Goal: Task Accomplishment & Management: Complete application form

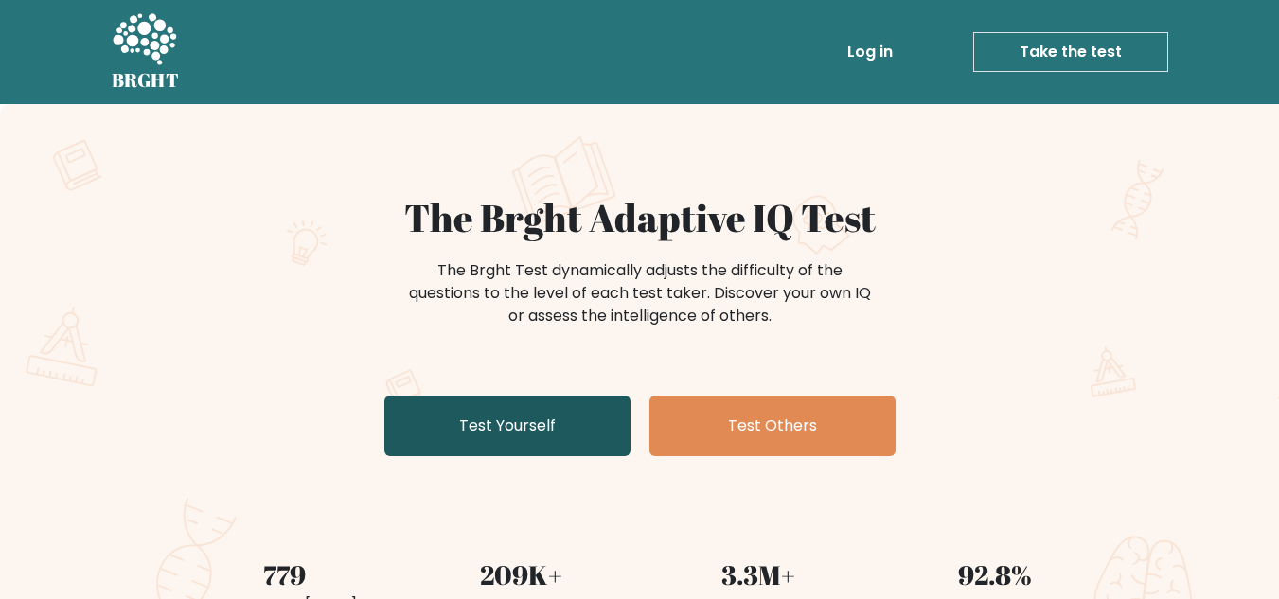
click at [588, 421] on link "Test Yourself" at bounding box center [507, 426] width 246 height 61
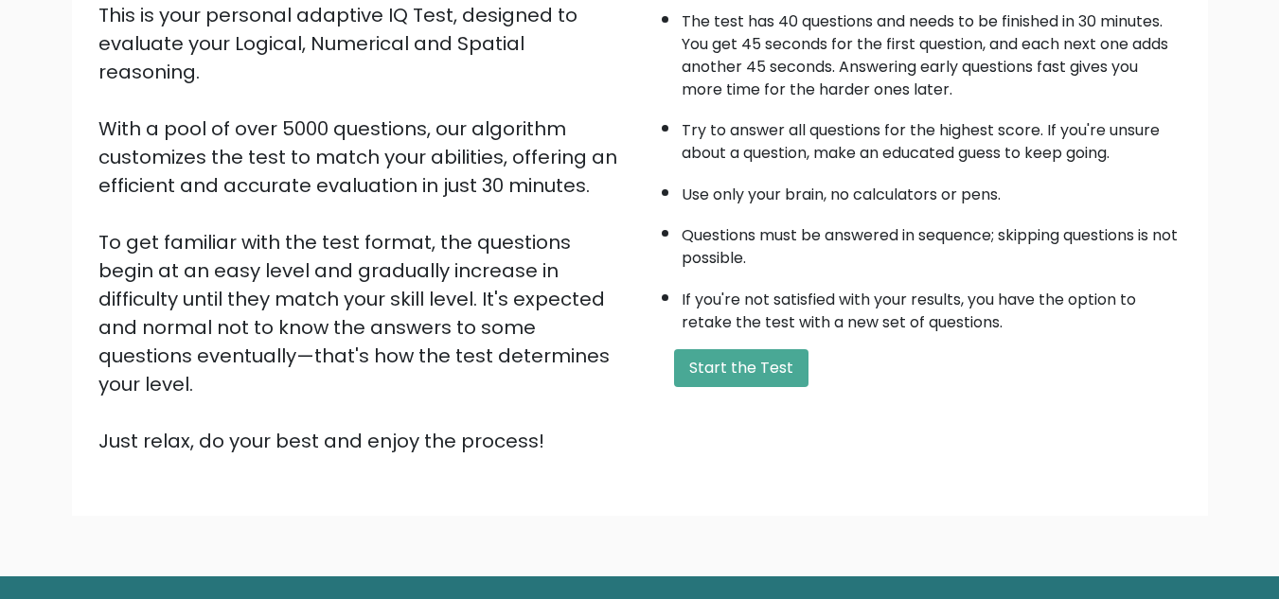
scroll to position [243, 0]
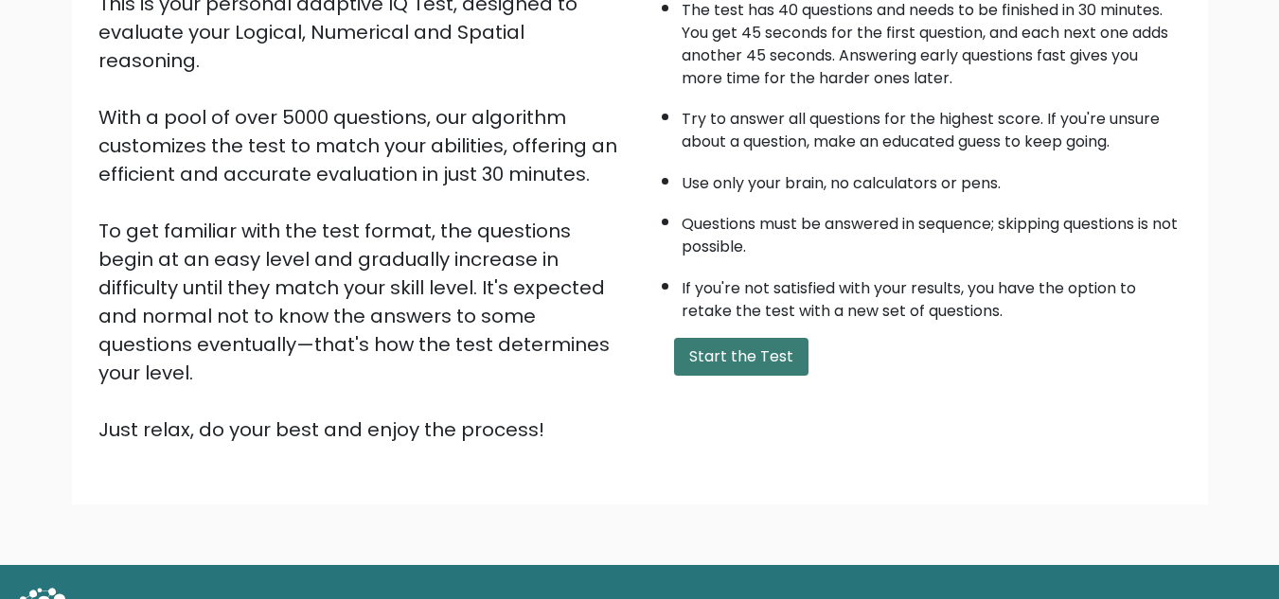
click at [741, 350] on button "Start the Test" at bounding box center [741, 357] width 134 height 38
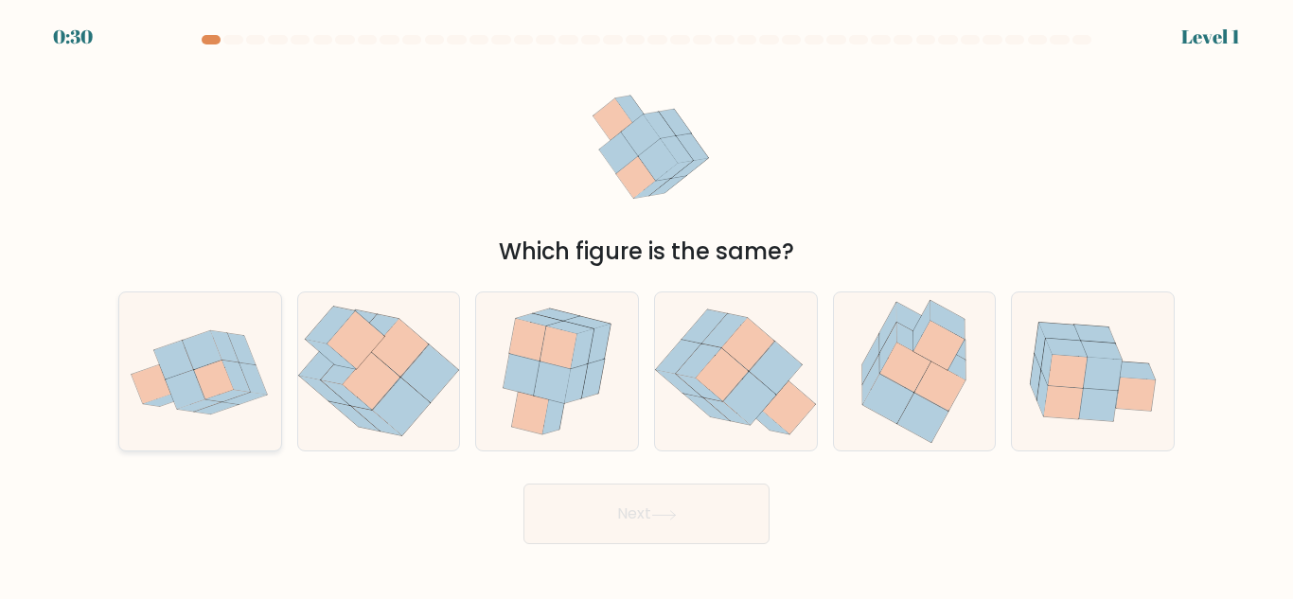
click at [182, 370] on icon at bounding box center [174, 360] width 40 height 39
click at [646, 305] on input "a." at bounding box center [646, 302] width 1 height 5
radio input "true"
click at [631, 504] on button "Next" at bounding box center [646, 514] width 246 height 61
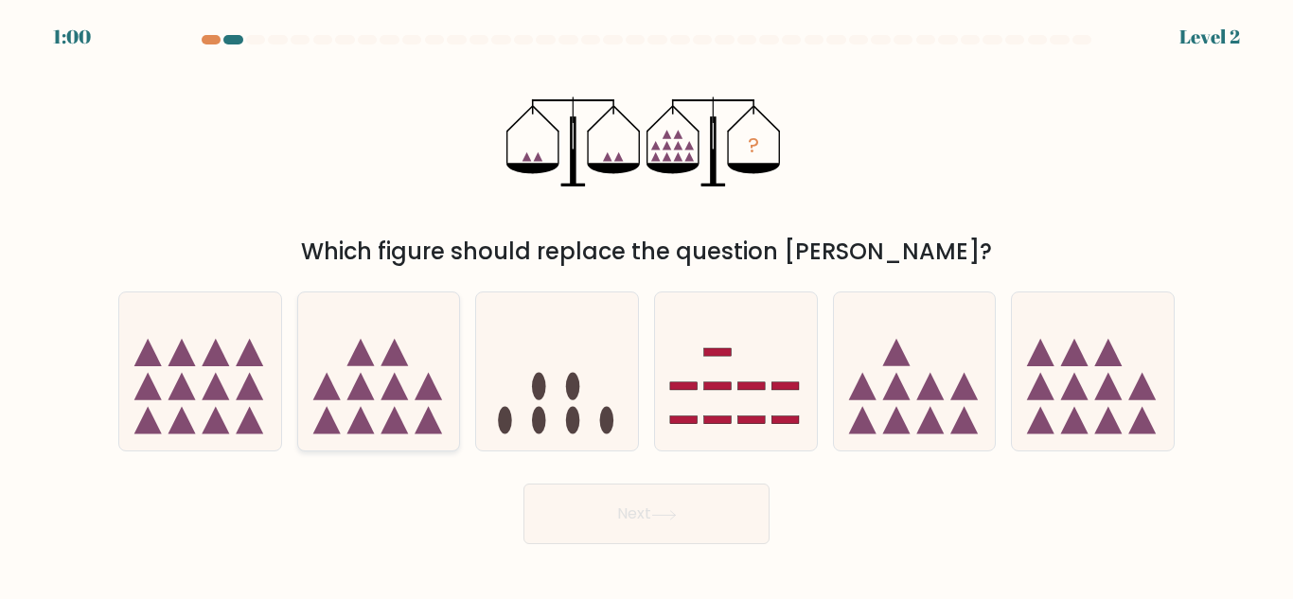
click at [362, 411] on icon at bounding box center [359, 420] width 27 height 27
click at [646, 305] on input "b." at bounding box center [646, 302] width 1 height 5
radio input "true"
click at [604, 498] on button "Next" at bounding box center [646, 514] width 246 height 61
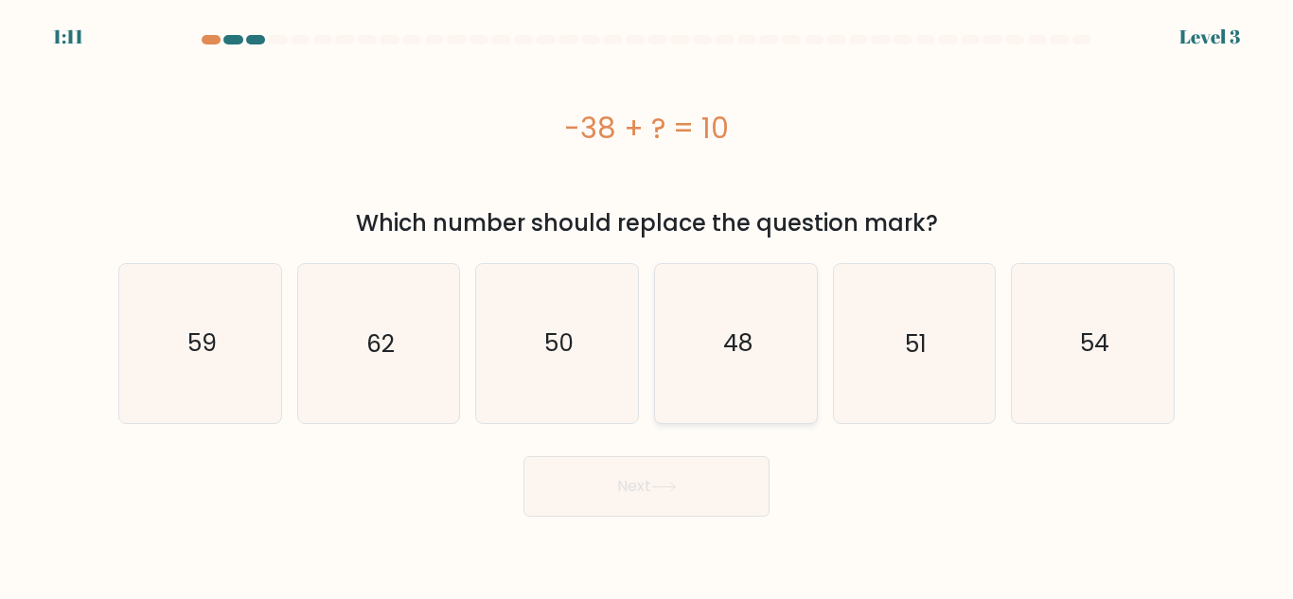
click at [674, 358] on icon "48" at bounding box center [736, 343] width 158 height 158
click at [647, 305] on input "d. 48" at bounding box center [646, 302] width 1 height 5
radio input "true"
click at [657, 487] on icon at bounding box center [664, 487] width 26 height 10
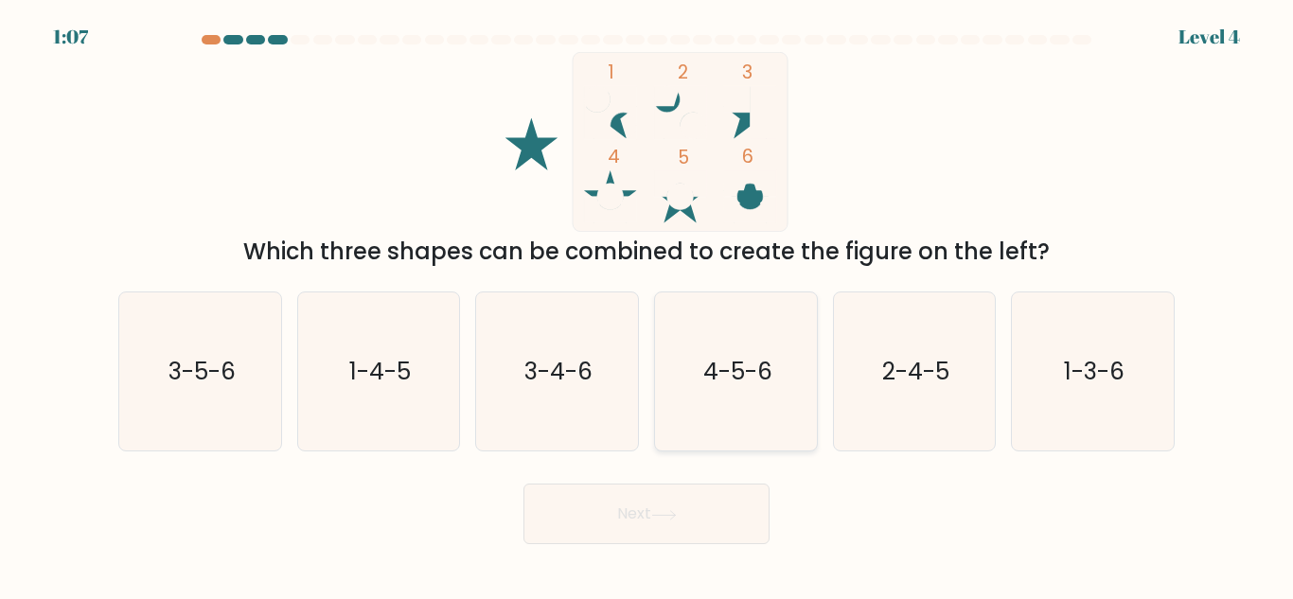
click at [752, 365] on text "4-5-6" at bounding box center [736, 371] width 69 height 33
click at [647, 305] on input "d. 4-5-6" at bounding box center [646, 302] width 1 height 5
radio input "true"
click at [700, 508] on button "Next" at bounding box center [646, 514] width 246 height 61
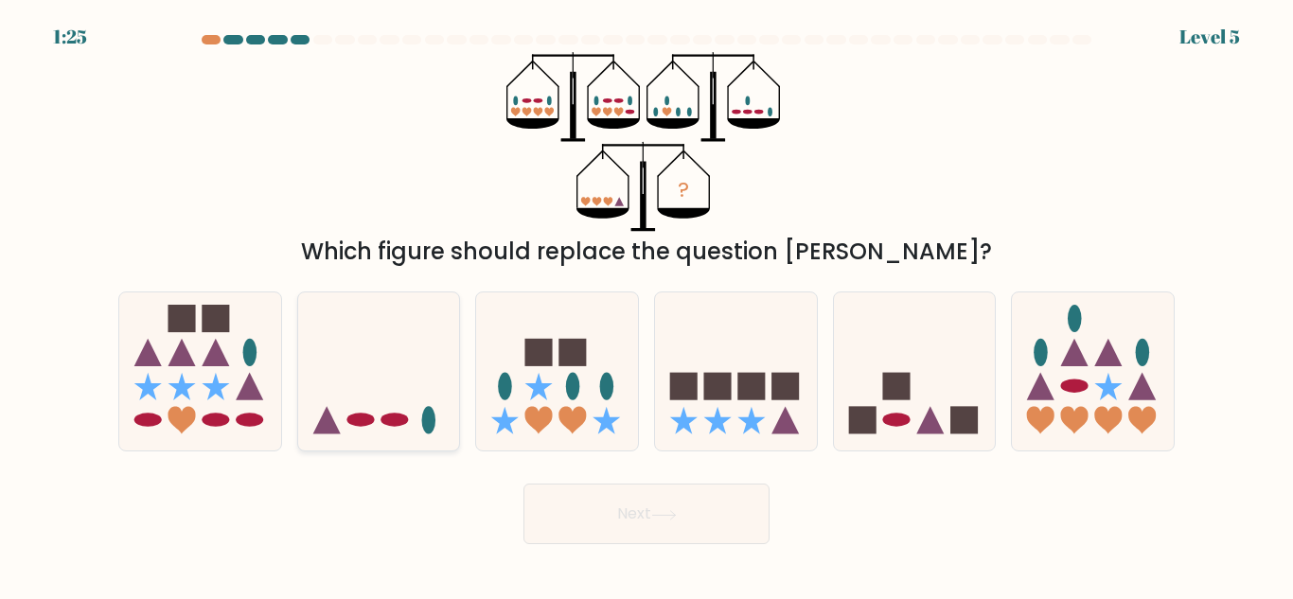
click at [342, 418] on icon at bounding box center [379, 371] width 162 height 133
click at [646, 305] on input "b." at bounding box center [646, 302] width 1 height 5
radio input "true"
click at [693, 509] on button "Next" at bounding box center [646, 514] width 246 height 61
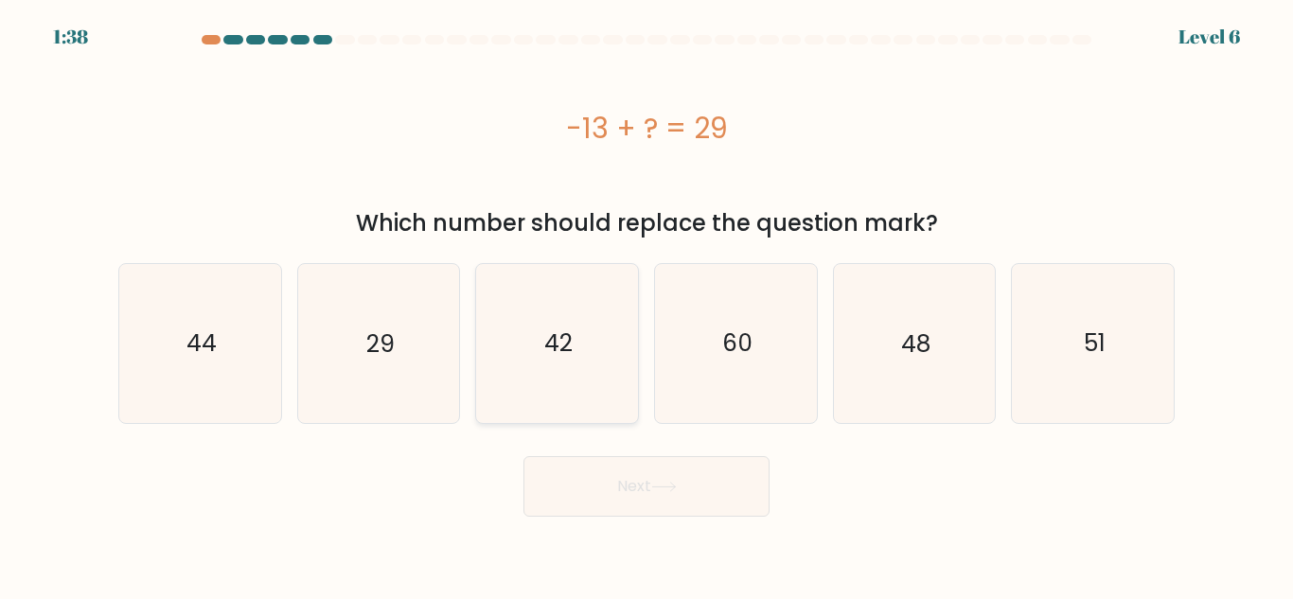
click at [590, 363] on icon "42" at bounding box center [557, 343] width 158 height 158
click at [646, 305] on input "c. 42" at bounding box center [646, 302] width 1 height 5
radio input "true"
click at [619, 489] on button "Next" at bounding box center [646, 486] width 246 height 61
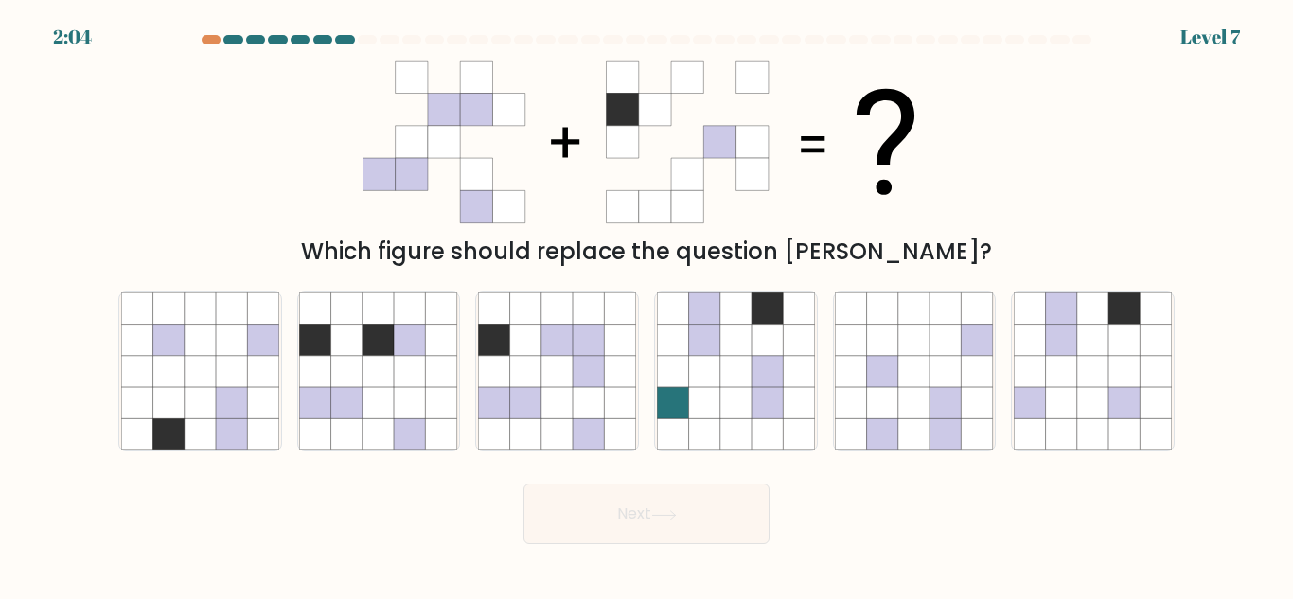
click at [499, 133] on icon at bounding box center [508, 142] width 32 height 32
click at [491, 372] on icon at bounding box center [493, 371] width 31 height 31
click at [646, 305] on input "c." at bounding box center [646, 302] width 1 height 5
radio input "true"
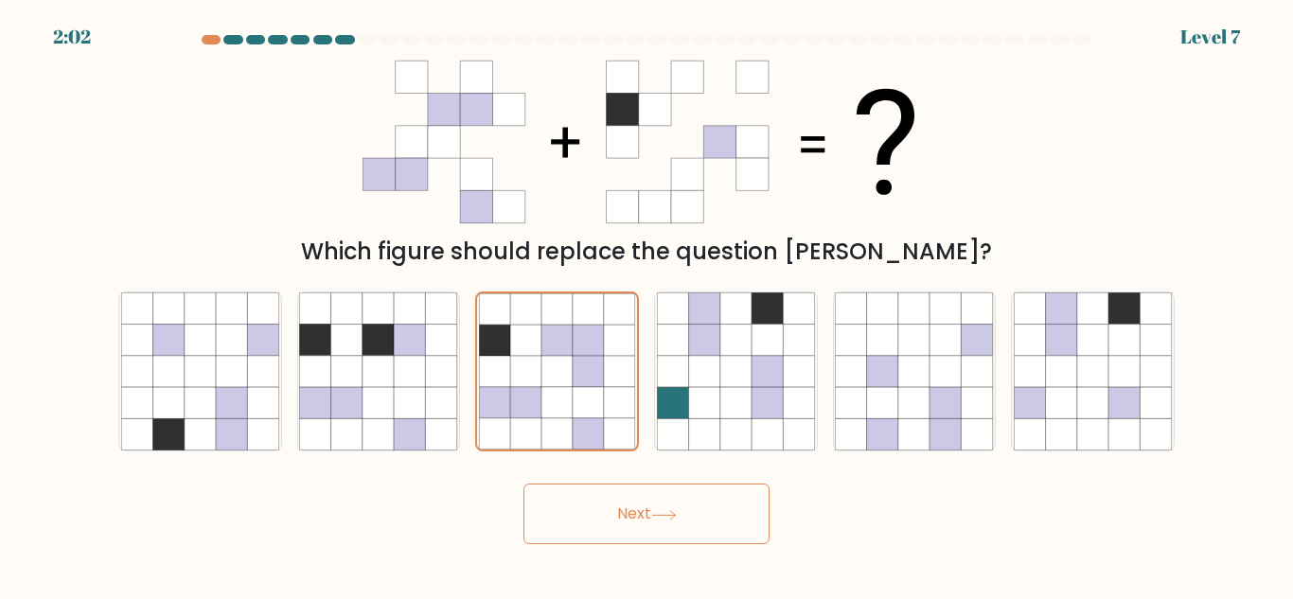
click at [534, 523] on button "Next" at bounding box center [646, 514] width 246 height 61
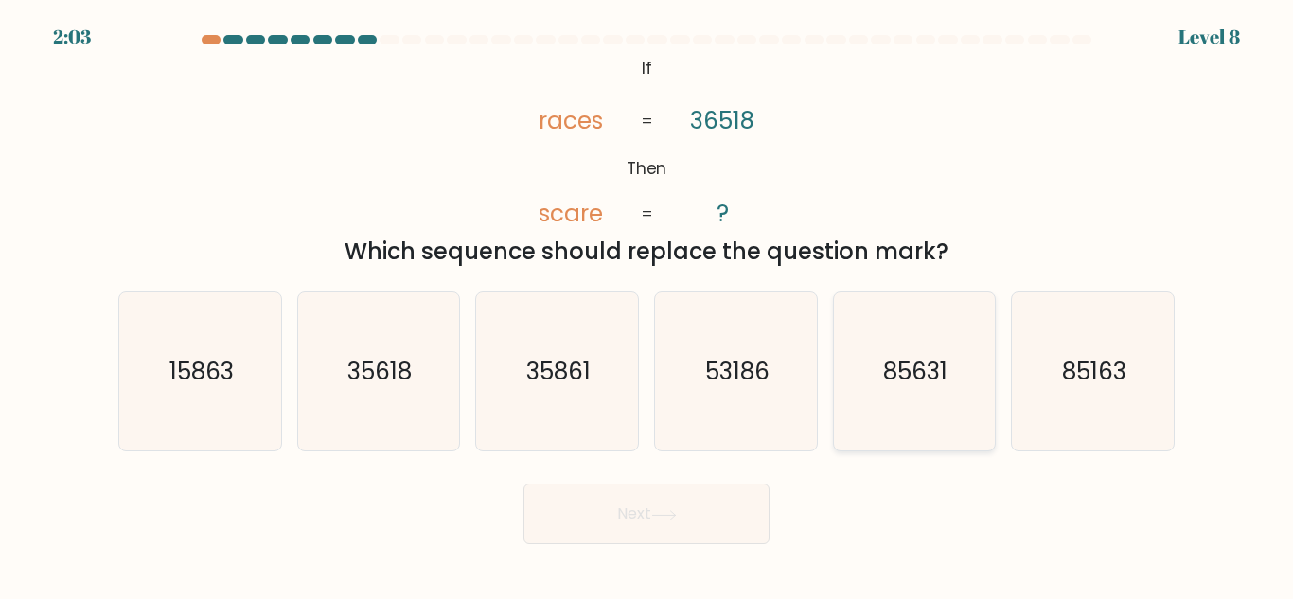
click at [864, 364] on icon "85631" at bounding box center [914, 371] width 158 height 158
click at [647, 305] on input "e. 85631" at bounding box center [646, 302] width 1 height 5
radio input "true"
click at [709, 495] on button "Next" at bounding box center [646, 514] width 246 height 61
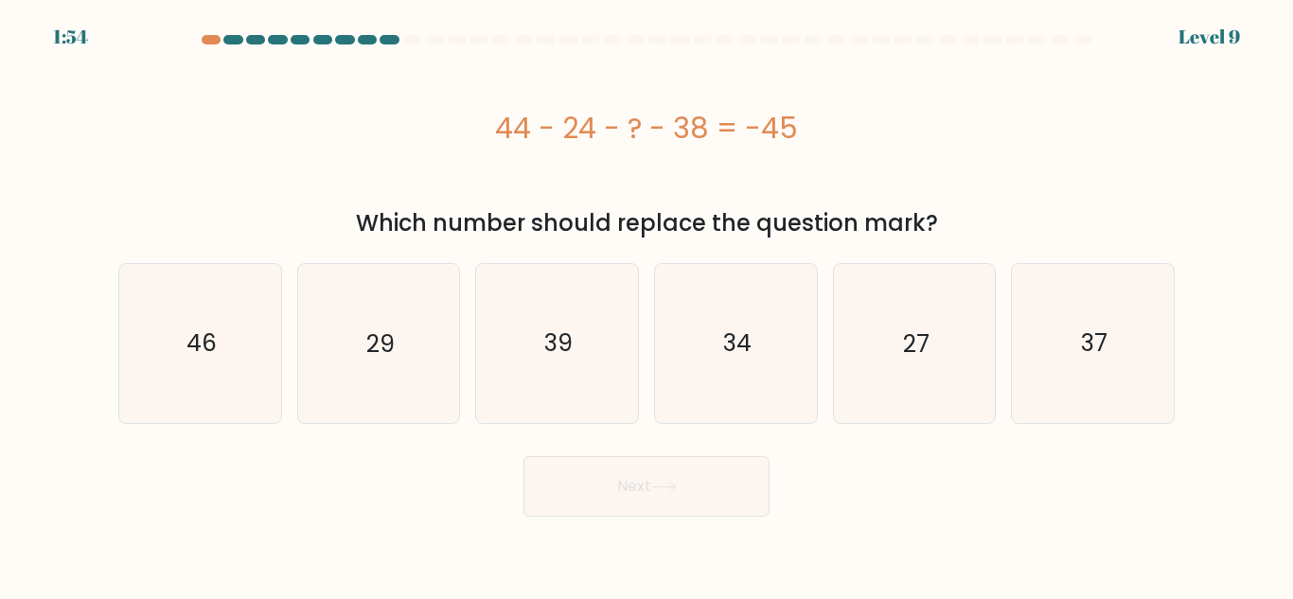
click at [685, 495] on button "Next" at bounding box center [646, 486] width 246 height 61
click at [577, 273] on icon "39" at bounding box center [557, 343] width 158 height 158
click at [646, 300] on input "c. 39" at bounding box center [646, 302] width 1 height 5
radio input "true"
click at [943, 343] on icon "27" at bounding box center [914, 343] width 158 height 158
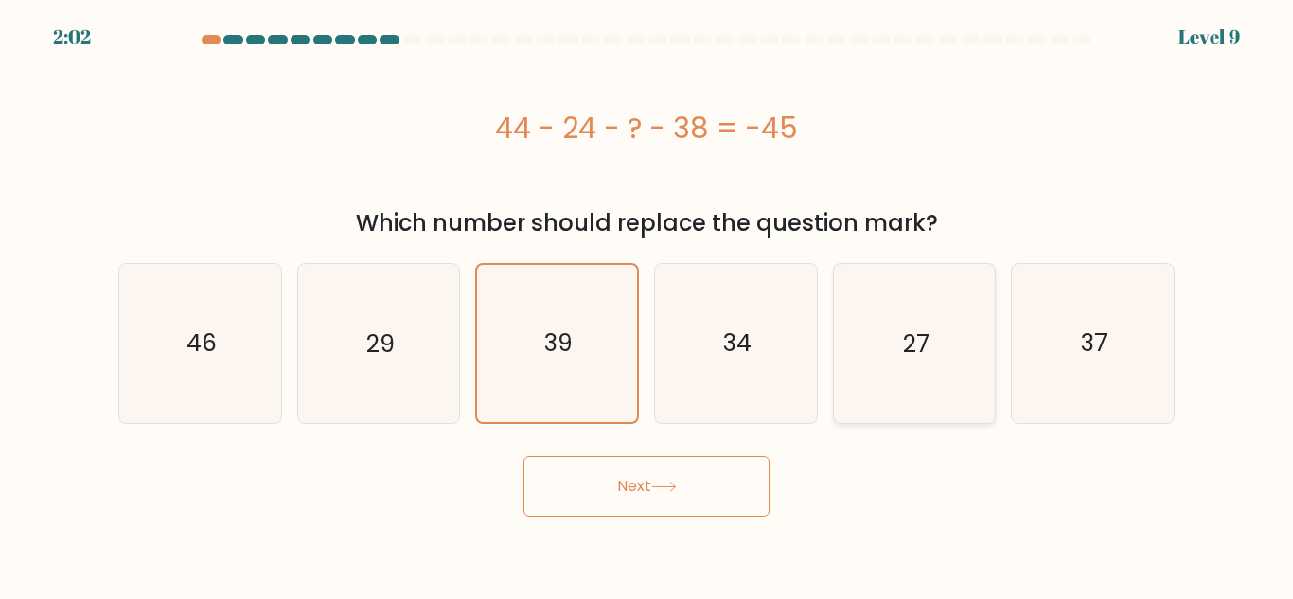
click at [647, 305] on input "e. 27" at bounding box center [646, 302] width 1 height 5
radio input "true"
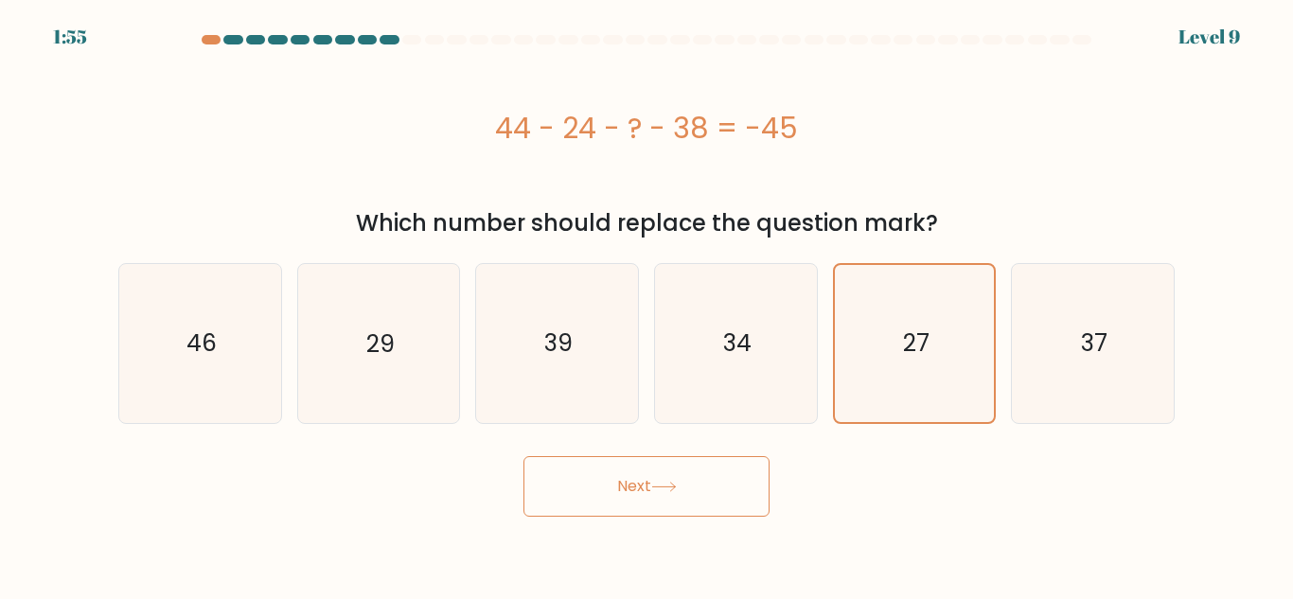
click at [657, 490] on icon at bounding box center [664, 487] width 26 height 10
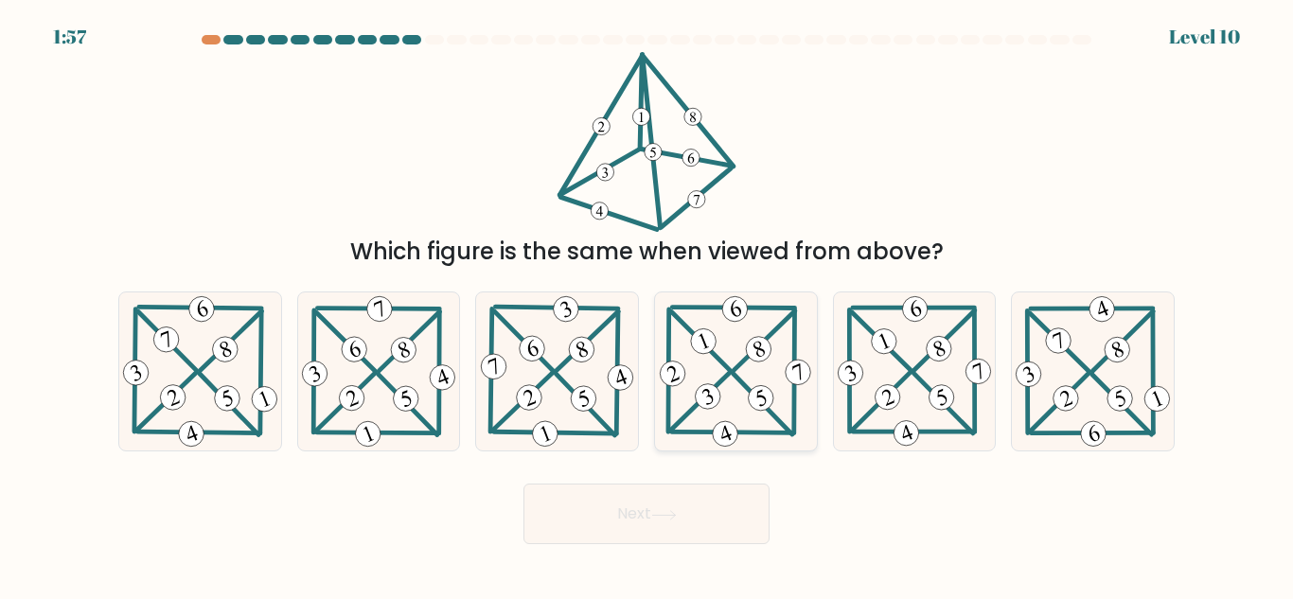
click at [753, 362] on icon at bounding box center [735, 371] width 159 height 158
click at [647, 305] on input "d." at bounding box center [646, 302] width 1 height 5
radio input "true"
click at [608, 531] on button "Next" at bounding box center [646, 514] width 246 height 61
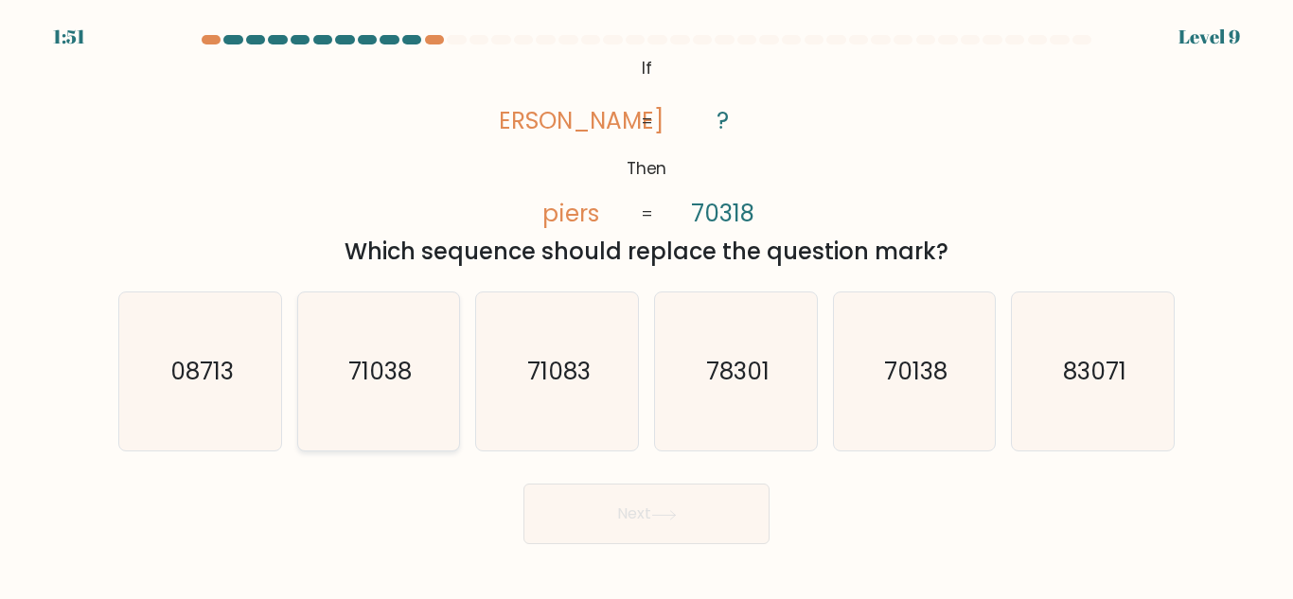
click at [404, 353] on icon "71038" at bounding box center [378, 371] width 158 height 158
click at [646, 305] on input "b. 71038" at bounding box center [646, 302] width 1 height 5
radio input "true"
click at [628, 502] on button "Next" at bounding box center [646, 514] width 246 height 61
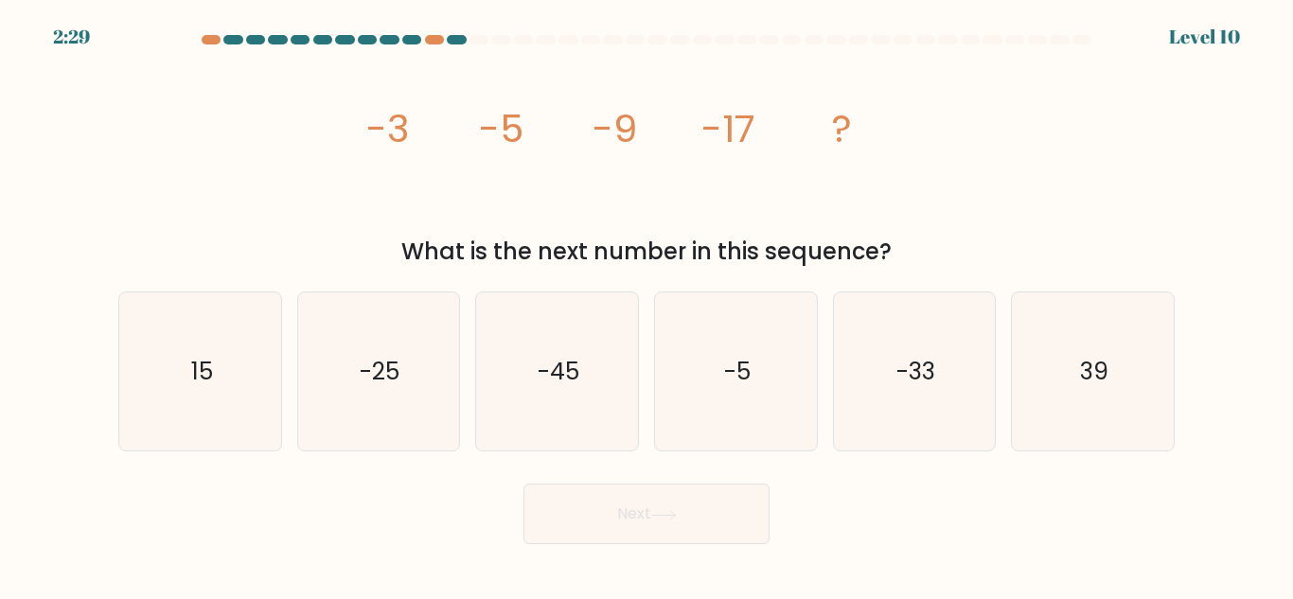
click at [620, 517] on button "Next" at bounding box center [646, 514] width 246 height 61
click at [870, 330] on icon "-33" at bounding box center [914, 371] width 158 height 158
click at [647, 305] on input "e. -33" at bounding box center [646, 302] width 1 height 5
radio input "true"
click at [618, 520] on button "Next" at bounding box center [646, 514] width 246 height 61
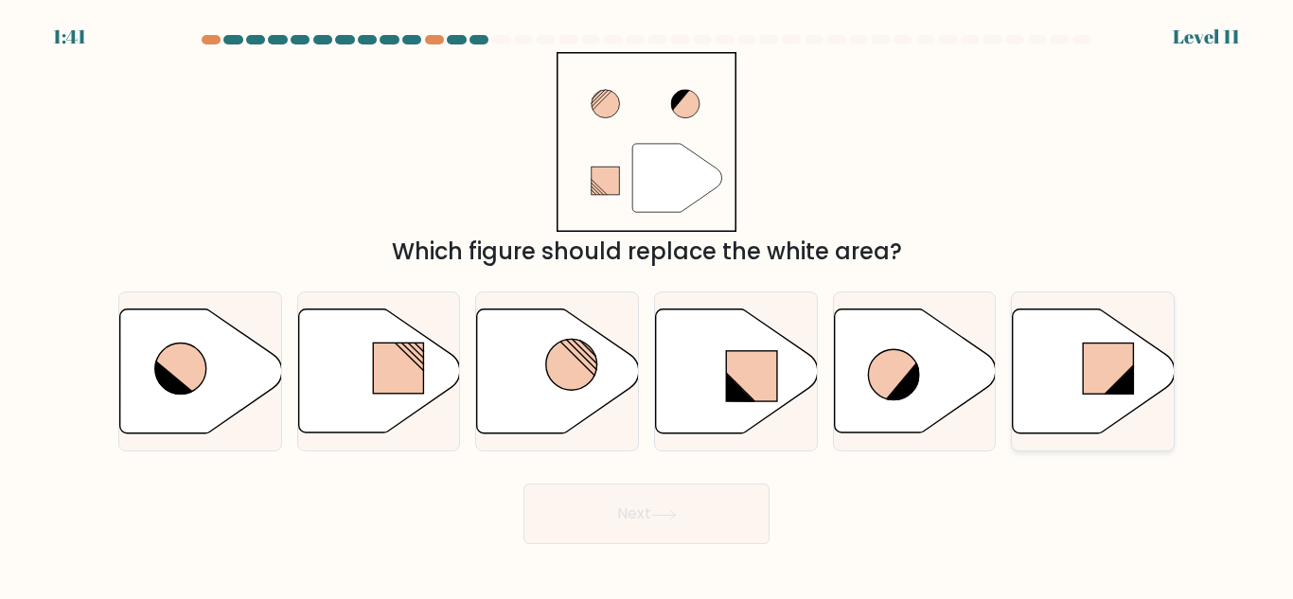
click at [1104, 364] on rect at bounding box center [1108, 368] width 50 height 51
click at [647, 305] on input "f." at bounding box center [646, 302] width 1 height 5
radio input "true"
click at [699, 506] on button "Next" at bounding box center [646, 514] width 246 height 61
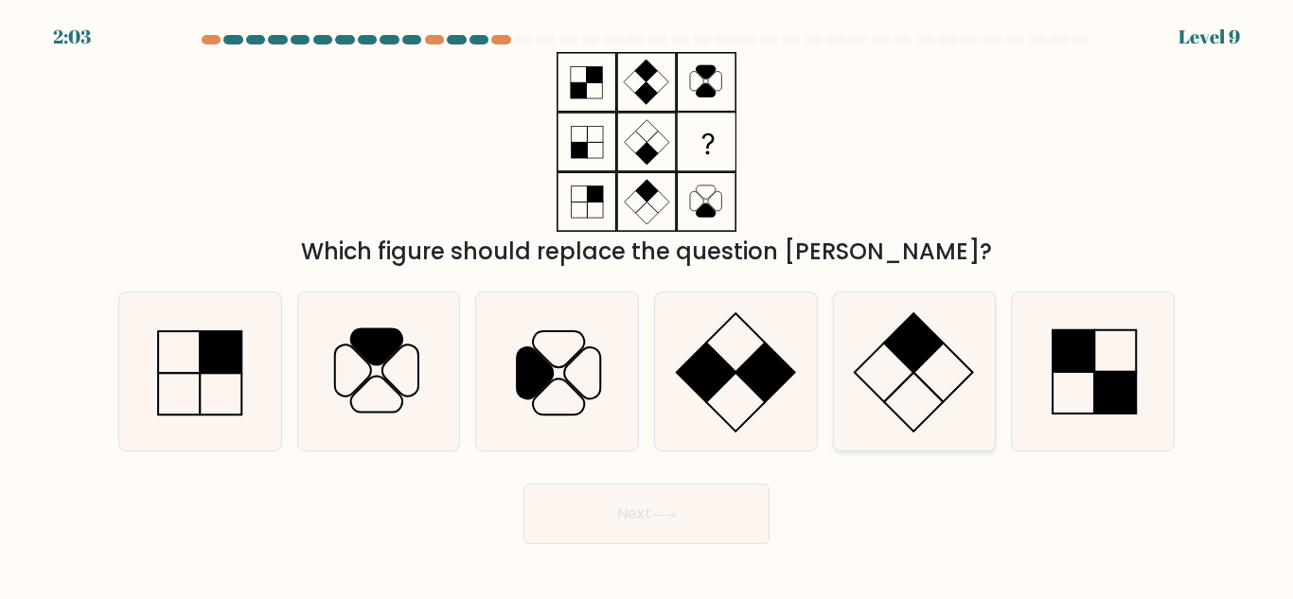
click at [903, 395] on icon at bounding box center [914, 371] width 158 height 158
click at [647, 305] on input "e." at bounding box center [646, 302] width 1 height 5
radio input "true"
click at [645, 513] on button "Next" at bounding box center [646, 514] width 246 height 61
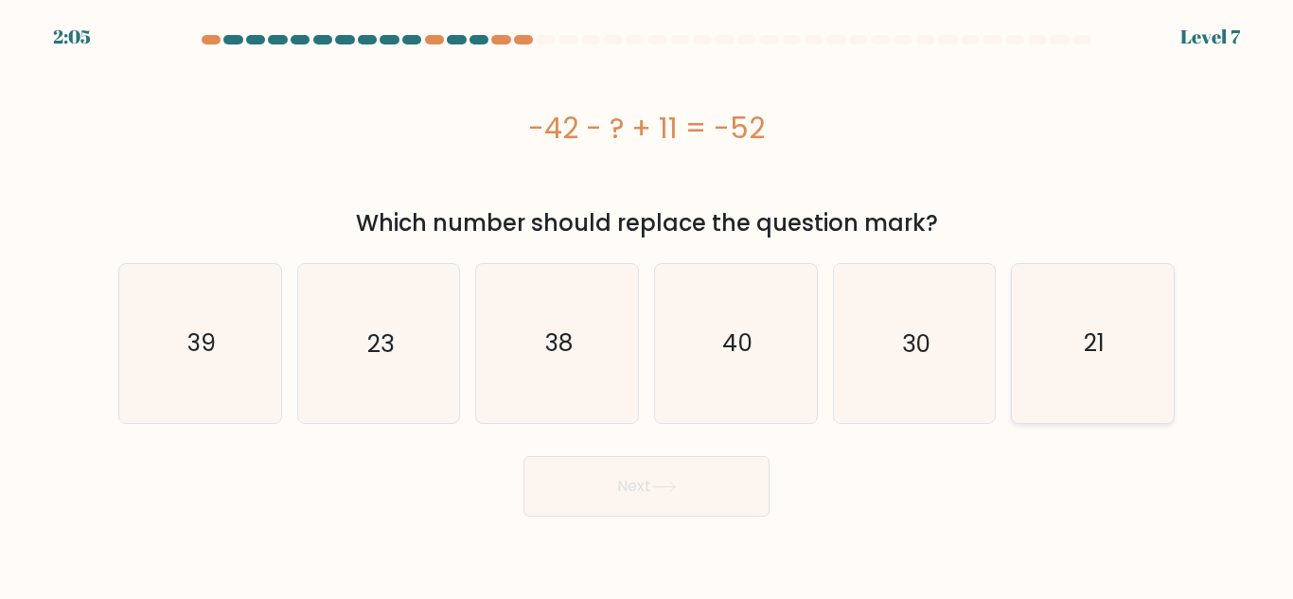
click at [1034, 329] on icon "21" at bounding box center [1093, 343] width 158 height 158
click at [647, 305] on input "f. 21" at bounding box center [646, 302] width 1 height 5
radio input "true"
click at [725, 491] on button "Next" at bounding box center [646, 486] width 246 height 61
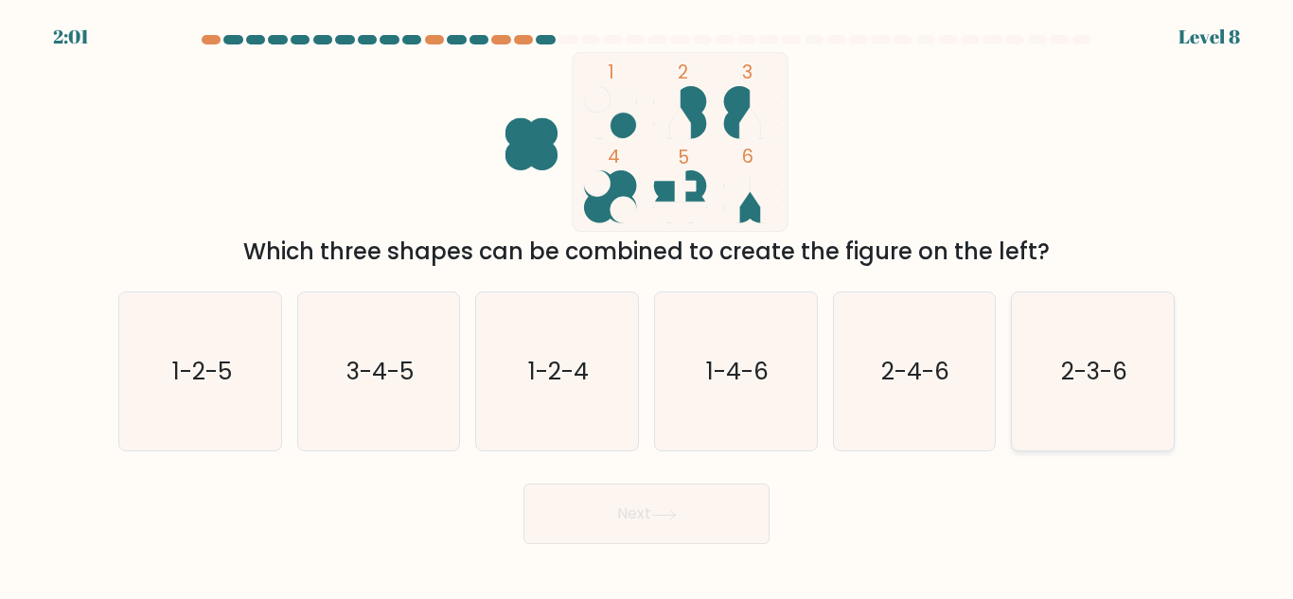
click at [1065, 382] on text "2-3-6" at bounding box center [1094, 371] width 66 height 33
click at [647, 305] on input "f. 2-3-6" at bounding box center [646, 302] width 1 height 5
radio input "true"
click at [640, 486] on button "Next" at bounding box center [646, 514] width 246 height 61
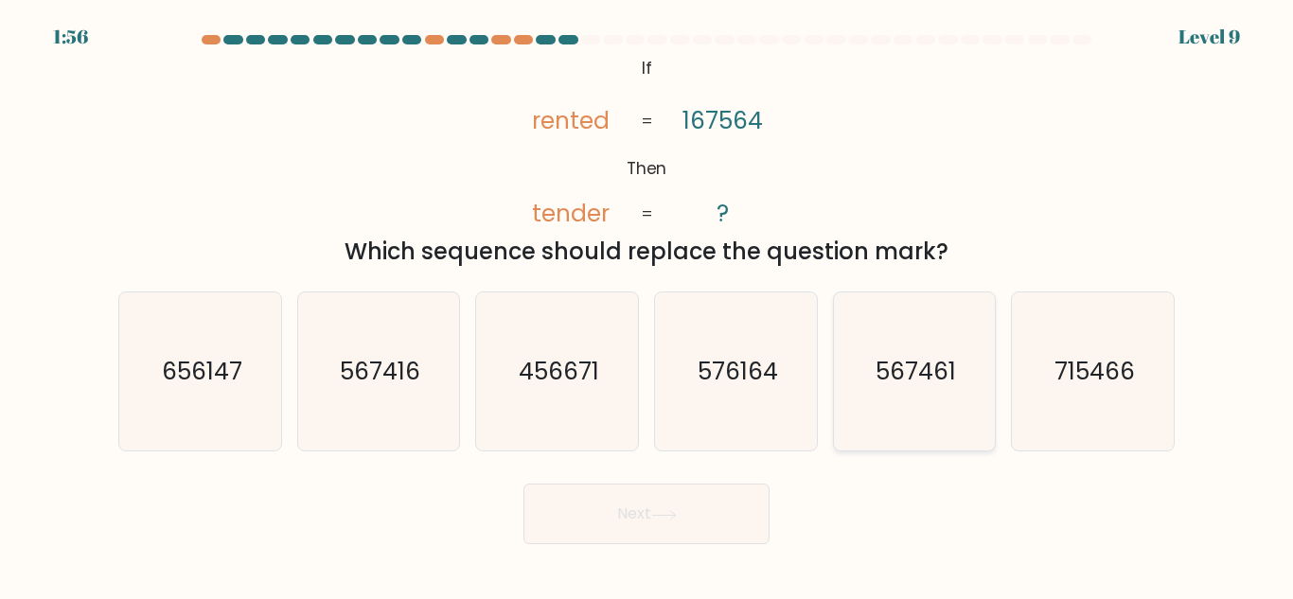
click at [857, 375] on icon "567461" at bounding box center [914, 371] width 158 height 158
click at [647, 305] on input "e. 567461" at bounding box center [646, 302] width 1 height 5
radio input "true"
click at [691, 530] on button "Next" at bounding box center [646, 514] width 246 height 61
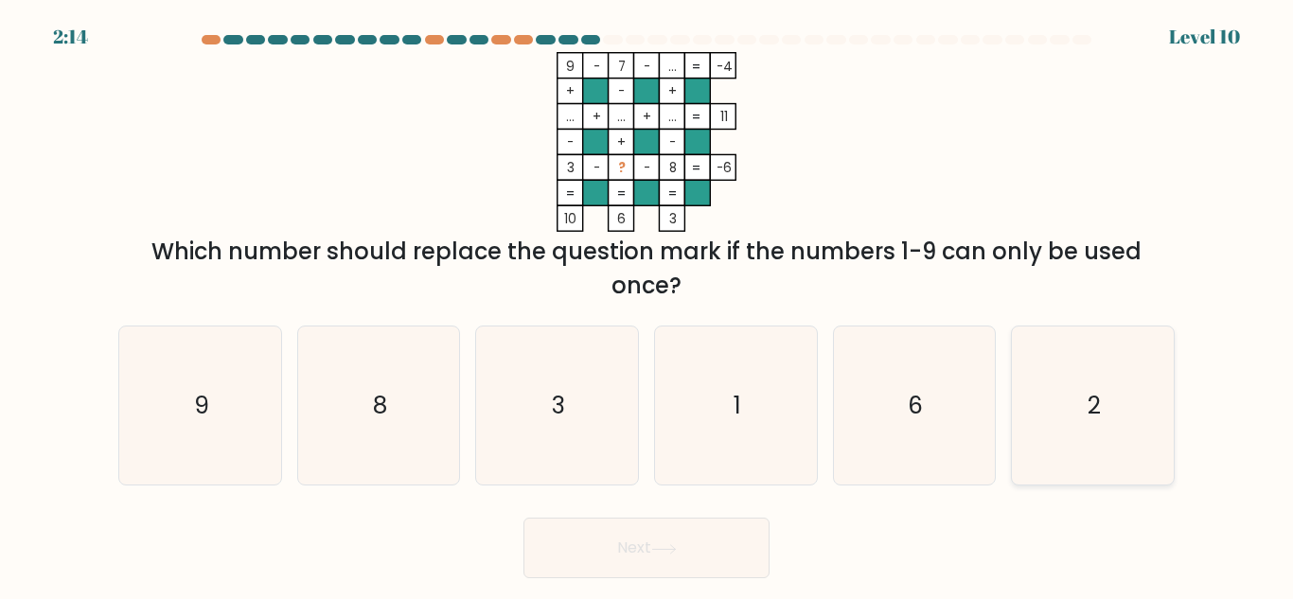
click at [1037, 418] on icon "2" at bounding box center [1093, 406] width 158 height 158
click at [647, 305] on input "f. 2" at bounding box center [646, 302] width 1 height 5
radio input "true"
click at [634, 542] on button "Next" at bounding box center [646, 548] width 246 height 61
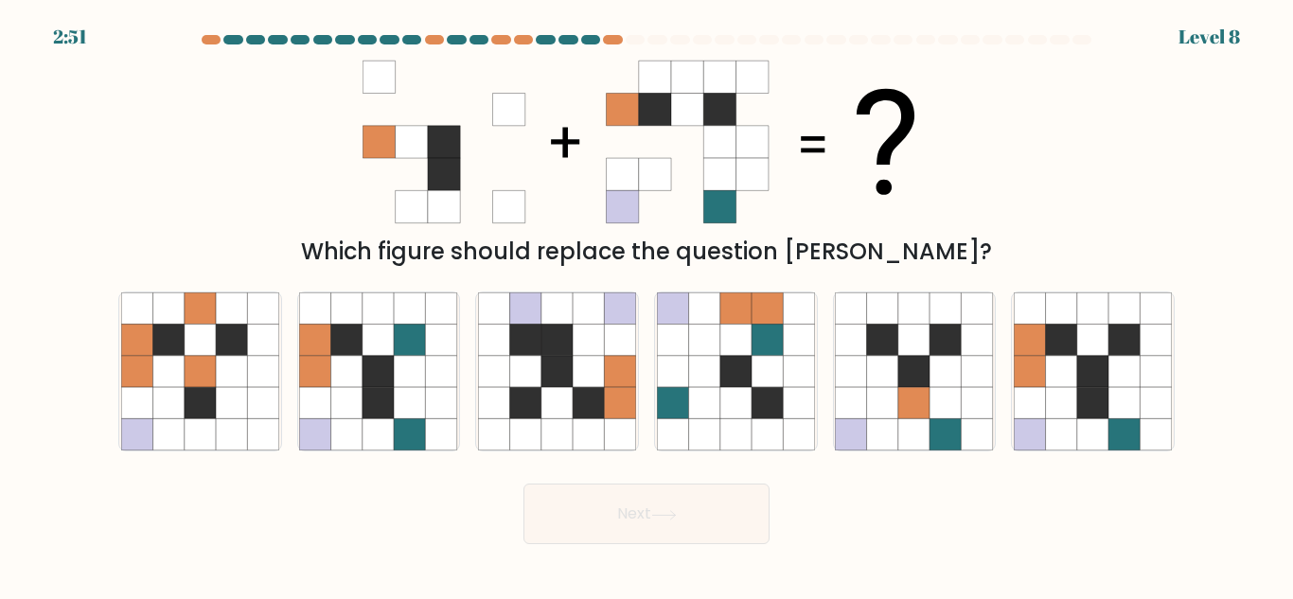
drag, startPoint x: 874, startPoint y: 407, endPoint x: 605, endPoint y: 523, distance: 292.9
click at [605, 523] on form at bounding box center [646, 289] width 1293 height 509
click at [871, 360] on icon at bounding box center [882, 371] width 31 height 31
click at [647, 305] on input "e." at bounding box center [646, 302] width 1 height 5
radio input "true"
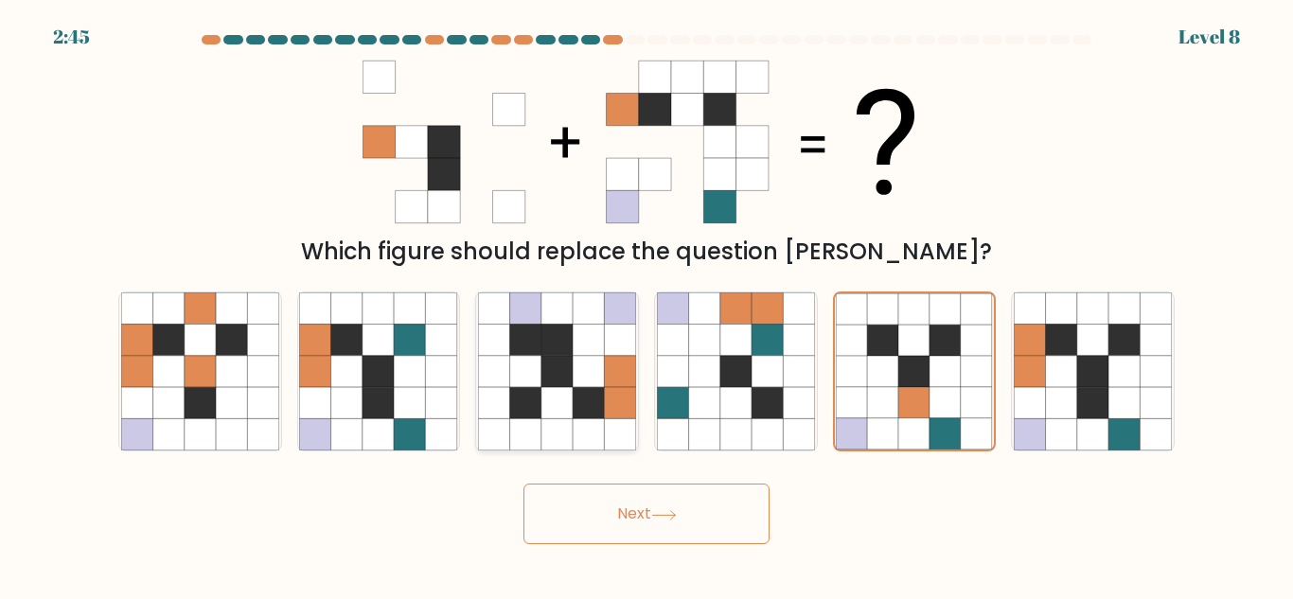
click at [575, 407] on icon at bounding box center [588, 402] width 31 height 31
click at [646, 305] on input "c." at bounding box center [646, 302] width 1 height 5
radio input "true"
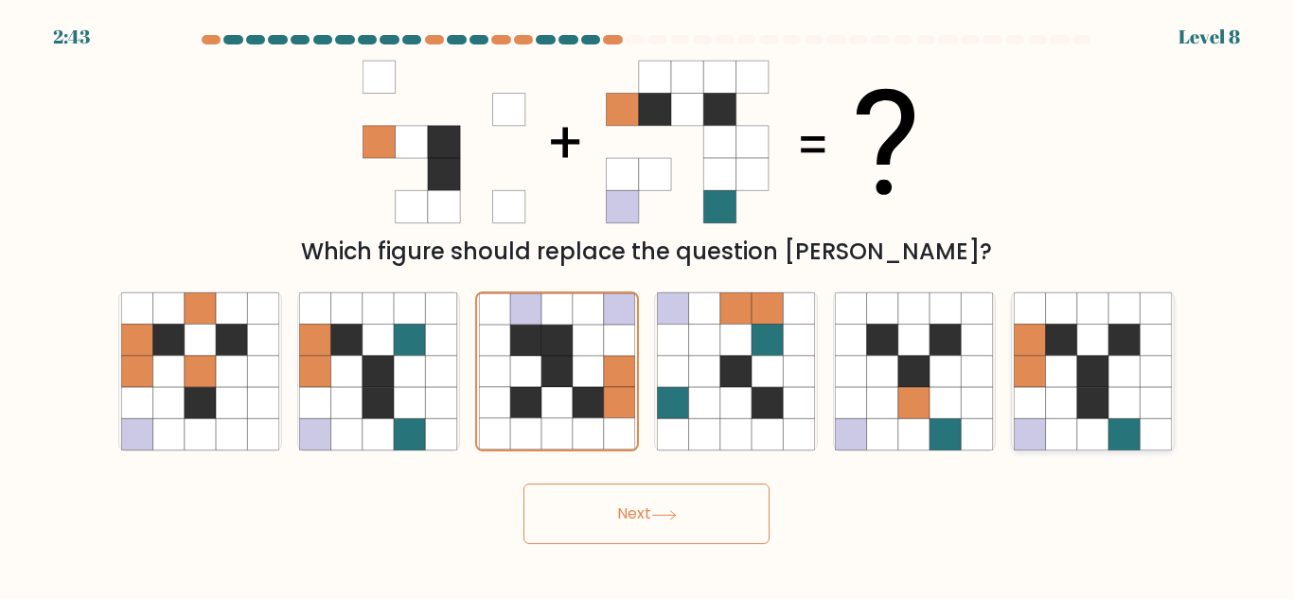
drag, startPoint x: 1017, startPoint y: 362, endPoint x: 1106, endPoint y: 329, distance: 94.6
click at [1106, 329] on icon at bounding box center [1093, 371] width 158 height 158
click at [647, 305] on input "f." at bounding box center [646, 302] width 1 height 5
radio input "true"
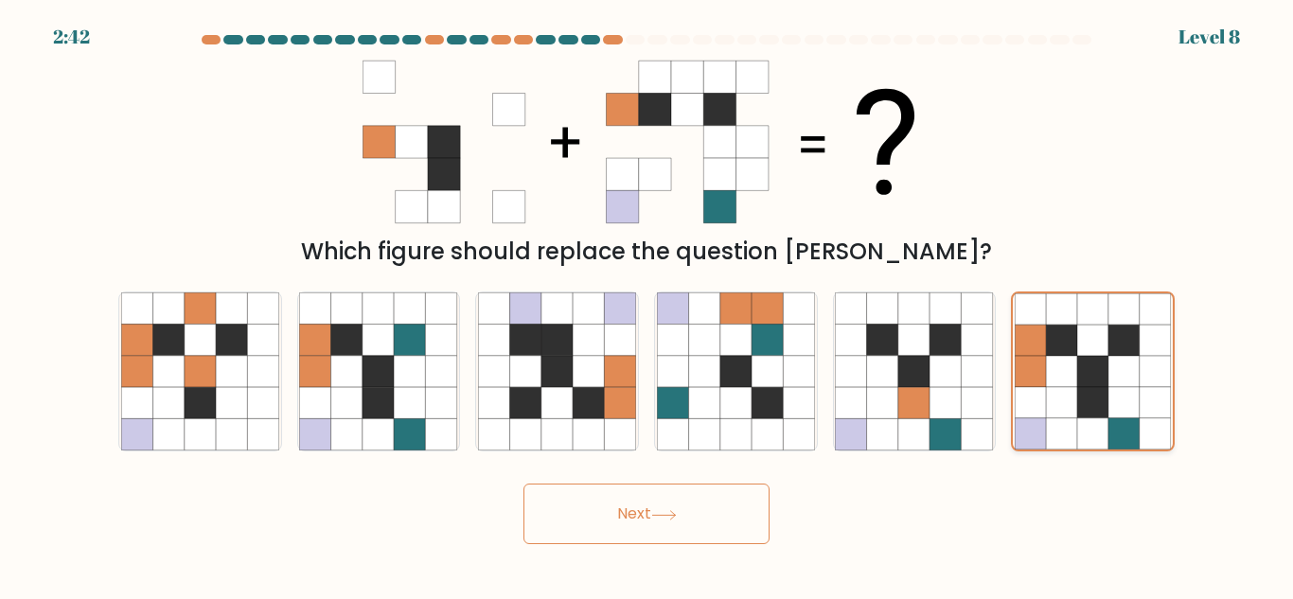
click at [1106, 329] on icon at bounding box center [1092, 340] width 31 height 31
click at [647, 305] on input "f." at bounding box center [646, 302] width 1 height 5
click at [756, 504] on button "Next" at bounding box center [646, 514] width 246 height 61
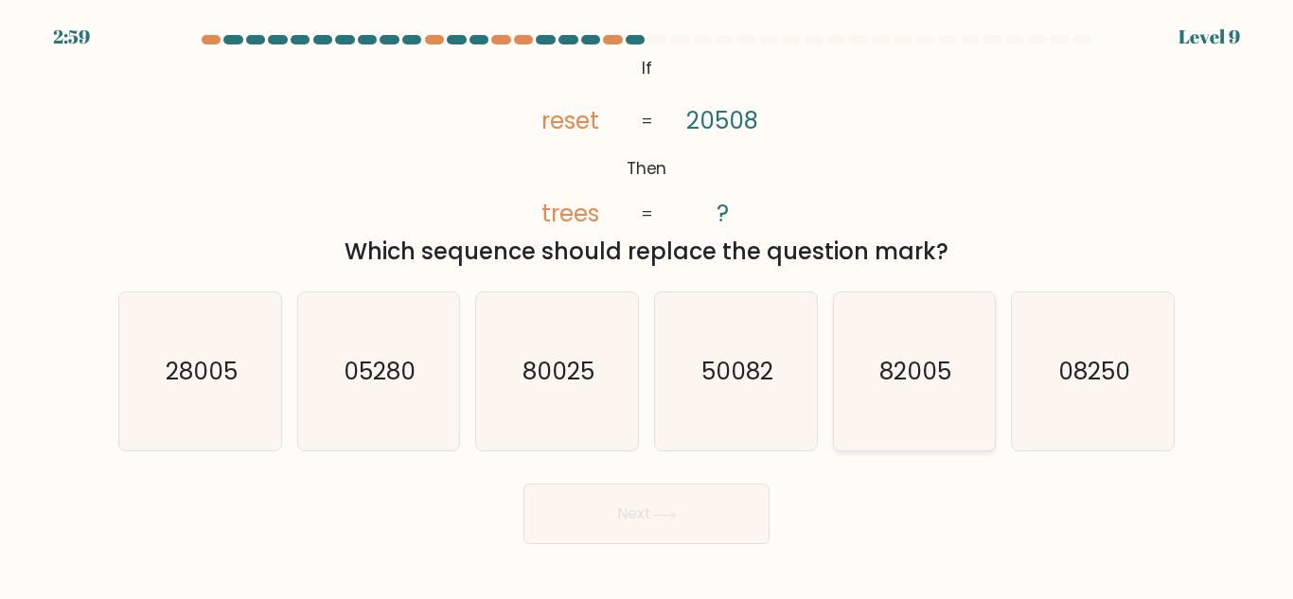
click at [892, 349] on icon "82005" at bounding box center [914, 371] width 158 height 158
click at [647, 305] on input "e. 82005" at bounding box center [646, 302] width 1 height 5
radio input "true"
click at [656, 528] on button "Next" at bounding box center [646, 514] width 246 height 61
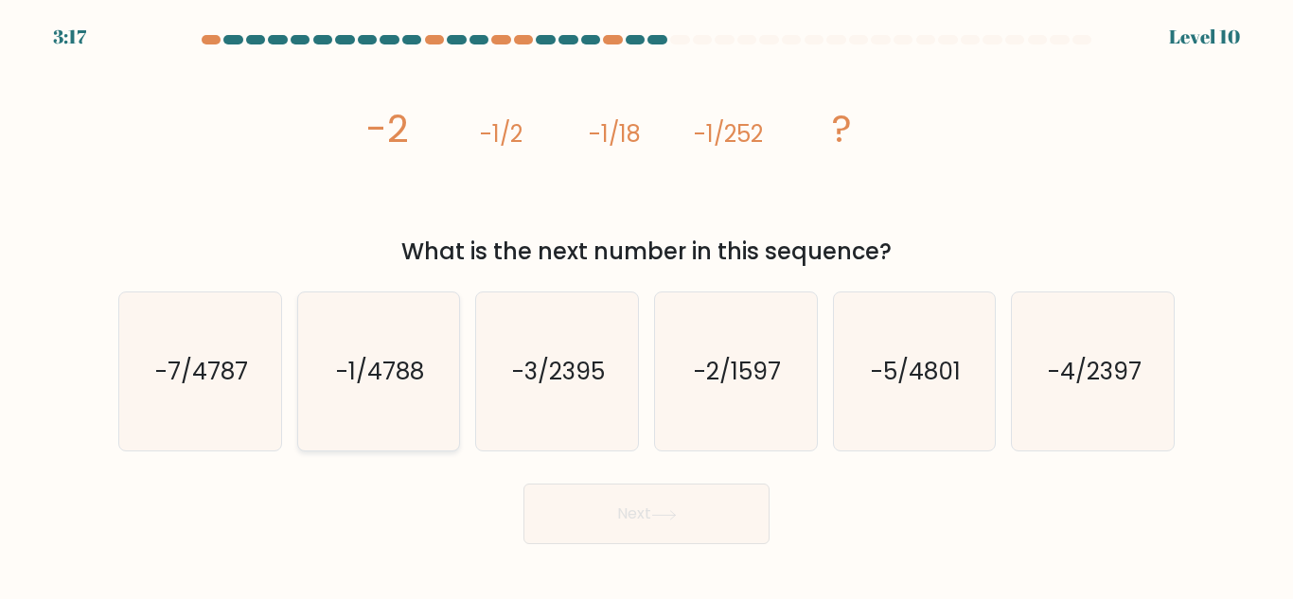
click at [364, 355] on text "-1/4788" at bounding box center [380, 371] width 88 height 33
click at [646, 305] on input "b. -1/4788" at bounding box center [646, 302] width 1 height 5
radio input "true"
click at [560, 521] on button "Next" at bounding box center [646, 514] width 246 height 61
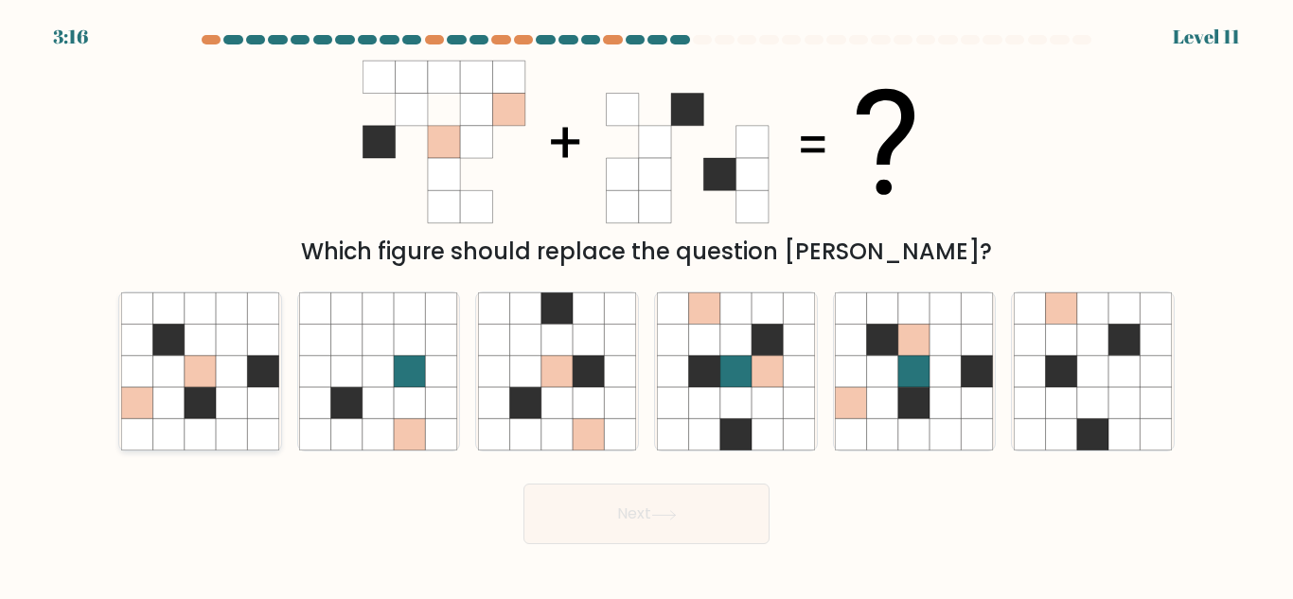
click at [252, 317] on icon at bounding box center [262, 307] width 31 height 31
click at [646, 305] on input "a." at bounding box center [646, 302] width 1 height 5
radio input "true"
click at [615, 492] on button "Next" at bounding box center [646, 514] width 246 height 61
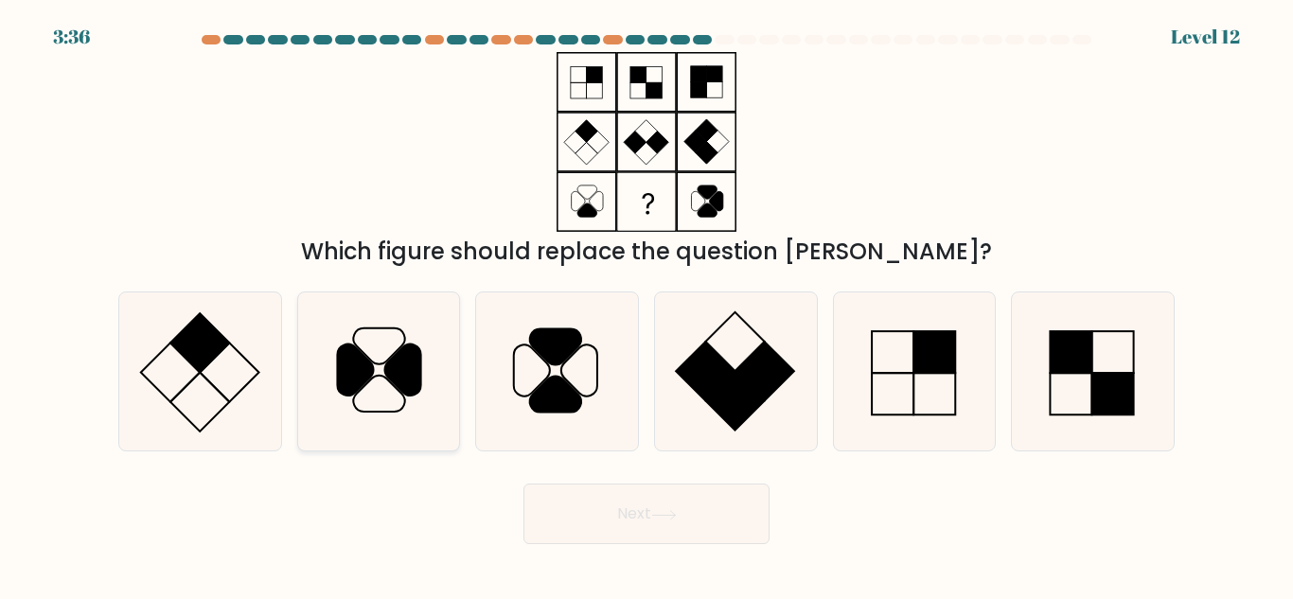
click at [360, 353] on icon at bounding box center [356, 370] width 36 height 51
click at [646, 305] on input "b." at bounding box center [646, 302] width 1 height 5
radio input "true"
click at [612, 500] on button "Next" at bounding box center [646, 514] width 246 height 61
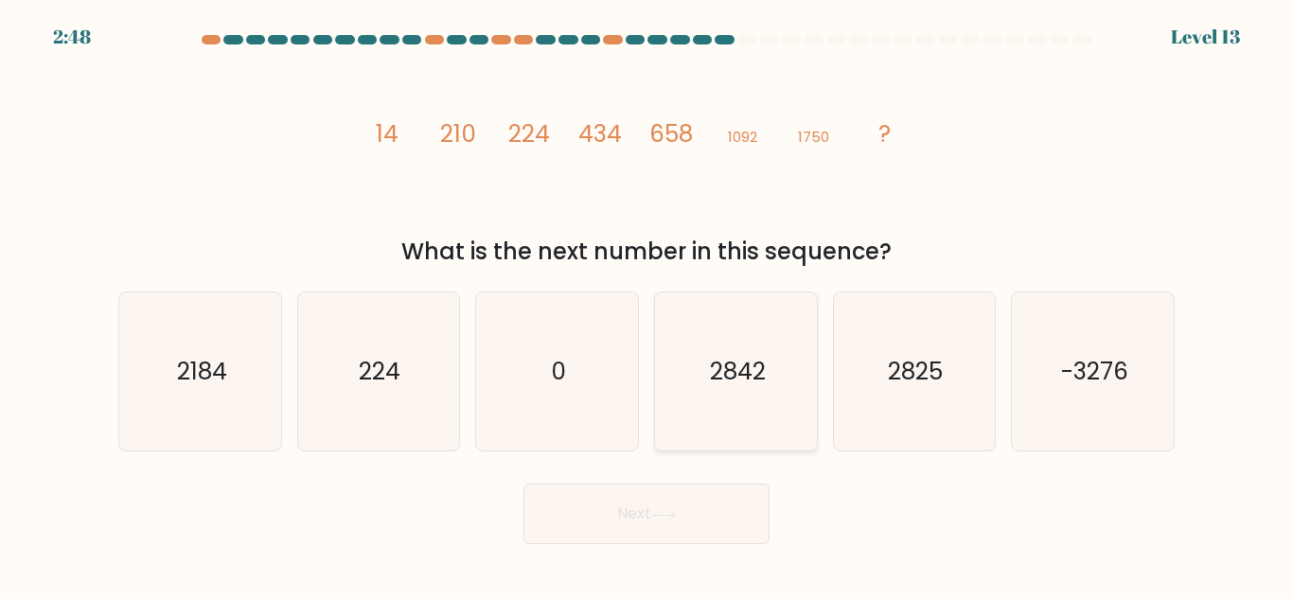
click at [696, 404] on icon "2842" at bounding box center [736, 371] width 158 height 158
click at [647, 305] on input "d. 2842" at bounding box center [646, 302] width 1 height 5
radio input "true"
click at [598, 525] on button "Next" at bounding box center [646, 514] width 246 height 61
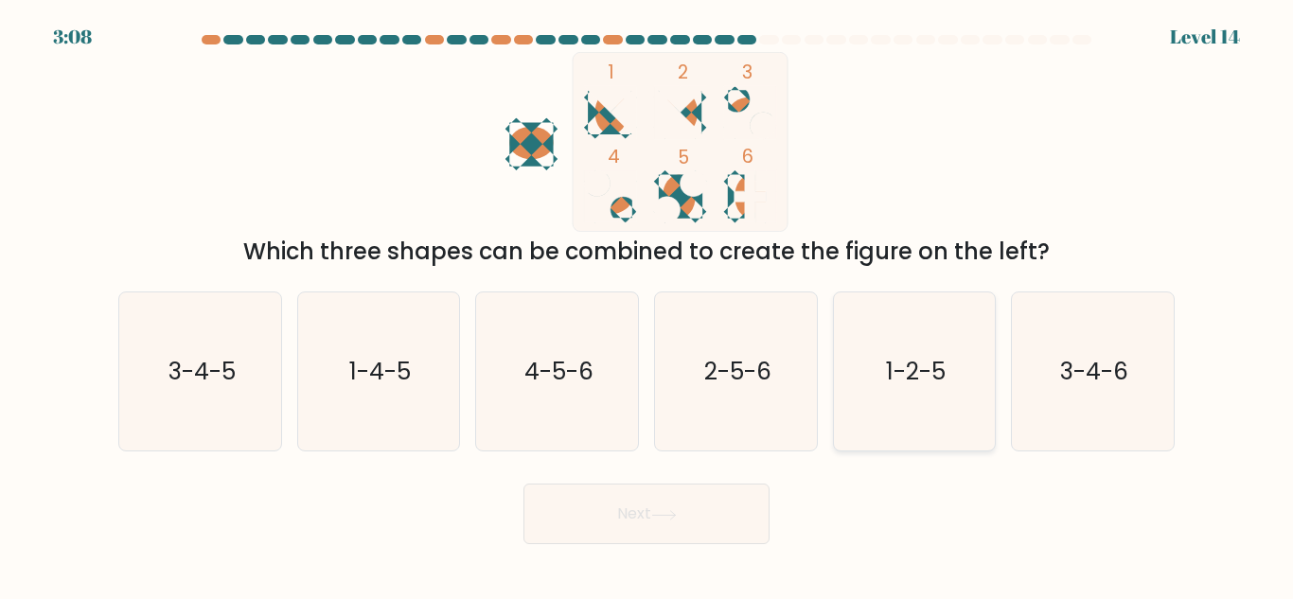
click at [884, 355] on icon "1-2-5" at bounding box center [914, 371] width 158 height 158
click at [647, 305] on input "e. 1-2-5" at bounding box center [646, 302] width 1 height 5
radio input "true"
click at [623, 510] on button "Next" at bounding box center [646, 514] width 246 height 61
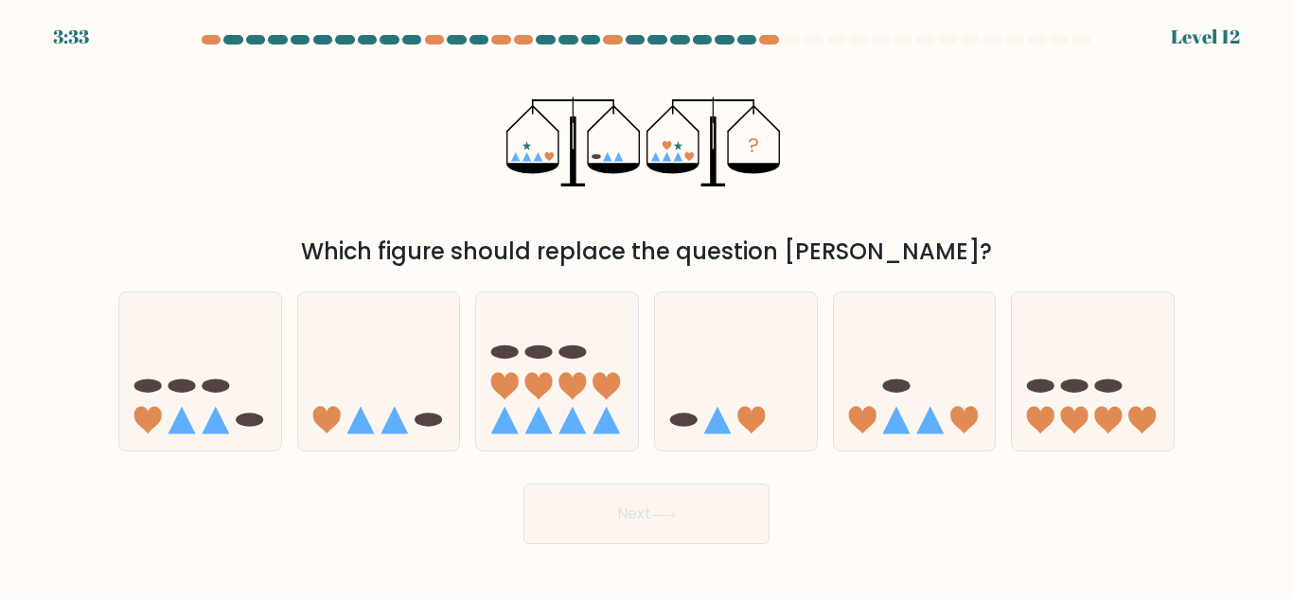
click at [672, 290] on div "a. b. c." at bounding box center [646, 363] width 1071 height 175
click at [706, 429] on icon at bounding box center [736, 371] width 162 height 133
click at [647, 305] on input "d." at bounding box center [646, 302] width 1 height 5
radio input "true"
click at [665, 525] on button "Next" at bounding box center [646, 514] width 246 height 61
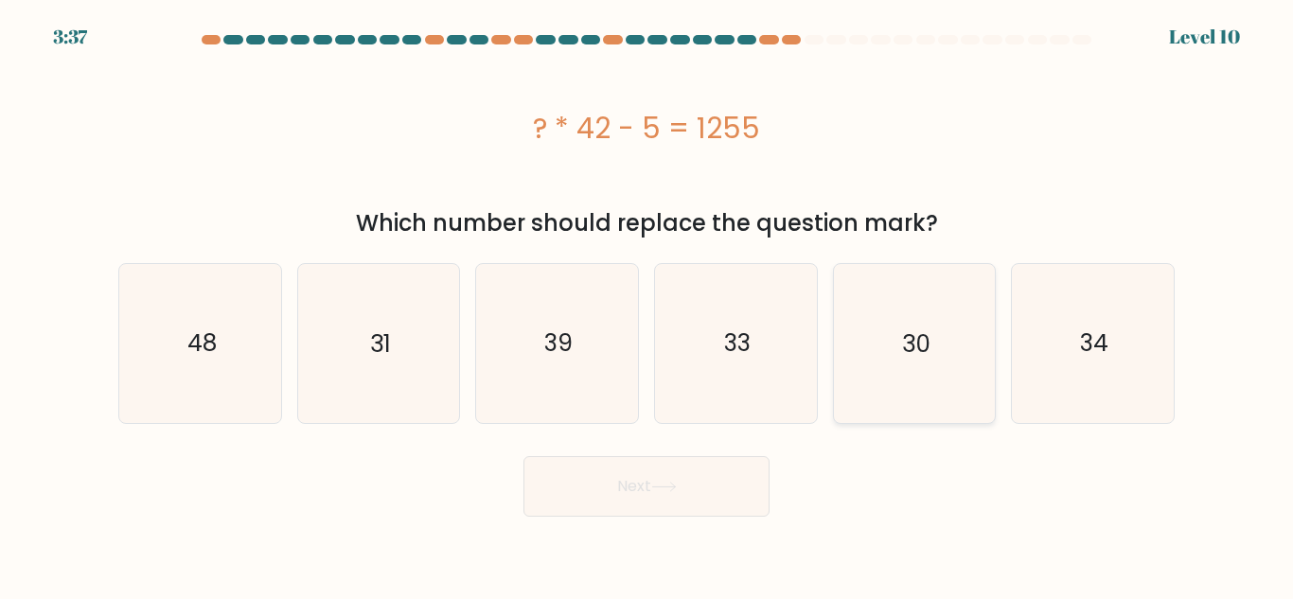
click at [882, 360] on icon "30" at bounding box center [914, 343] width 158 height 158
click at [647, 305] on input "e. 30" at bounding box center [646, 302] width 1 height 5
radio input "true"
click at [677, 486] on icon at bounding box center [664, 487] width 26 height 10
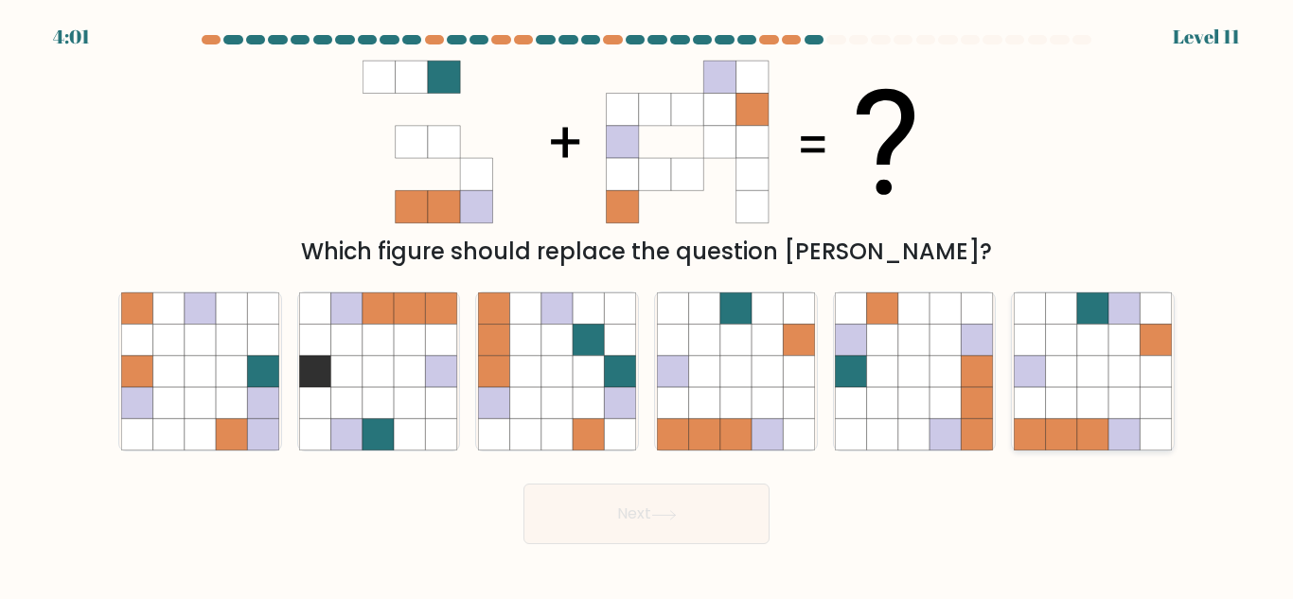
click at [1057, 318] on icon at bounding box center [1061, 307] width 31 height 31
click at [647, 305] on input "f." at bounding box center [646, 302] width 1 height 5
radio input "true"
click at [721, 518] on button "Next" at bounding box center [646, 514] width 246 height 61
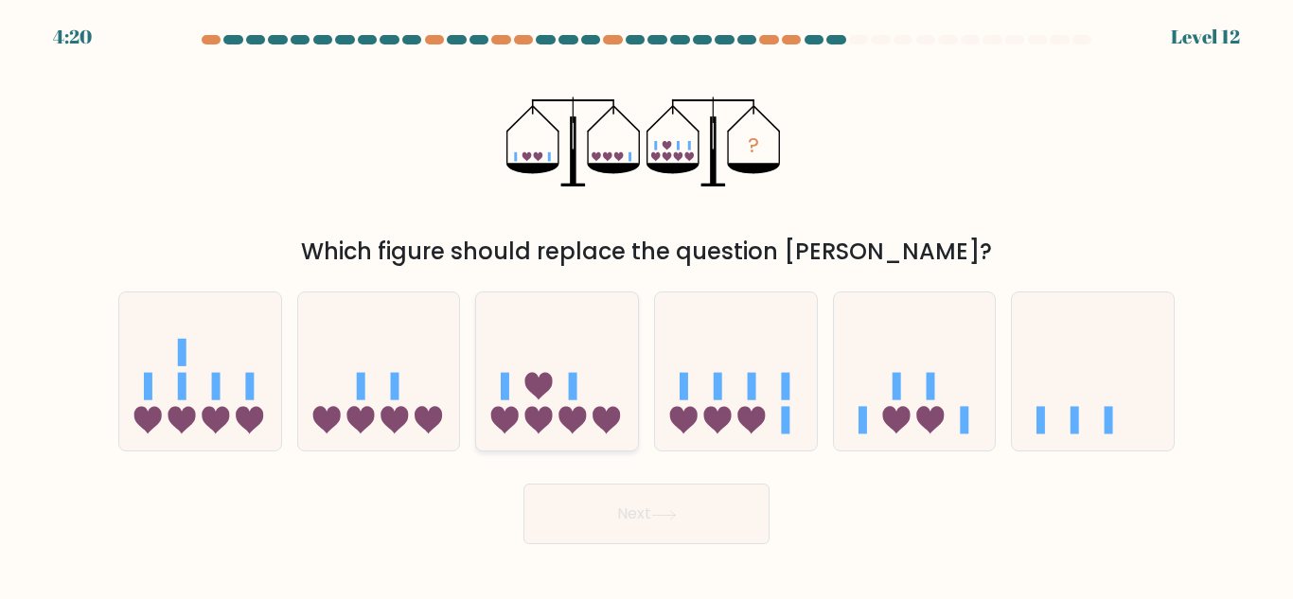
click at [558, 414] on icon at bounding box center [557, 371] width 162 height 133
click at [646, 305] on input "c." at bounding box center [646, 302] width 1 height 5
radio input "true"
click at [399, 415] on icon at bounding box center [393, 420] width 27 height 27
click at [646, 305] on input "b." at bounding box center [646, 302] width 1 height 5
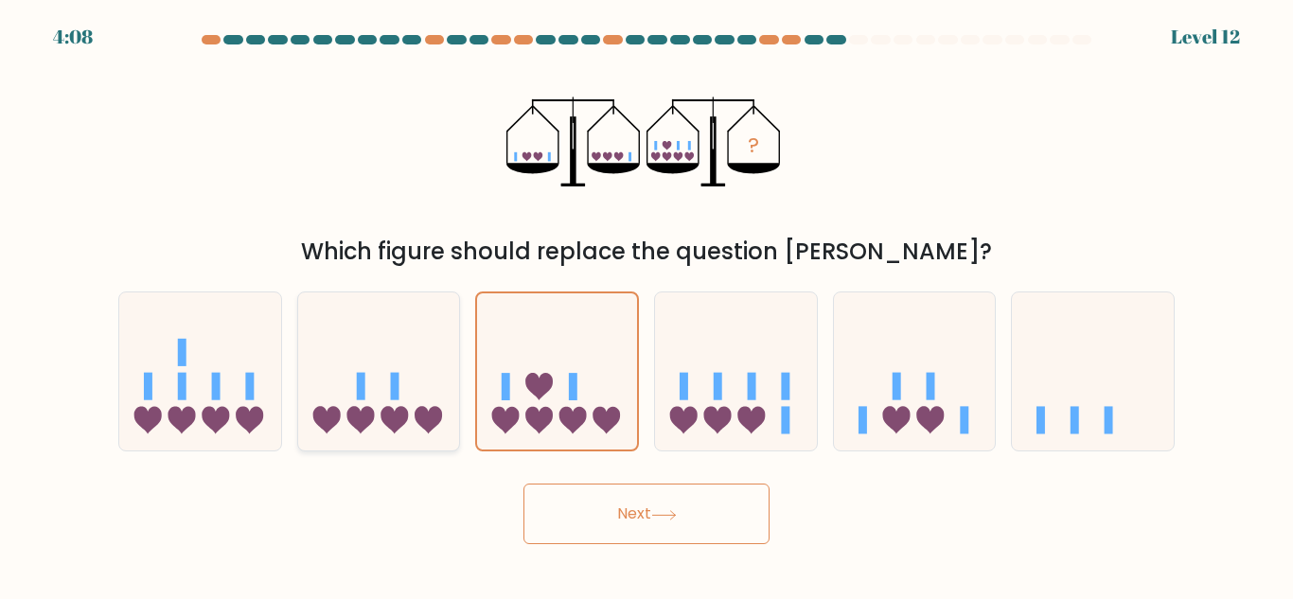
radio input "true"
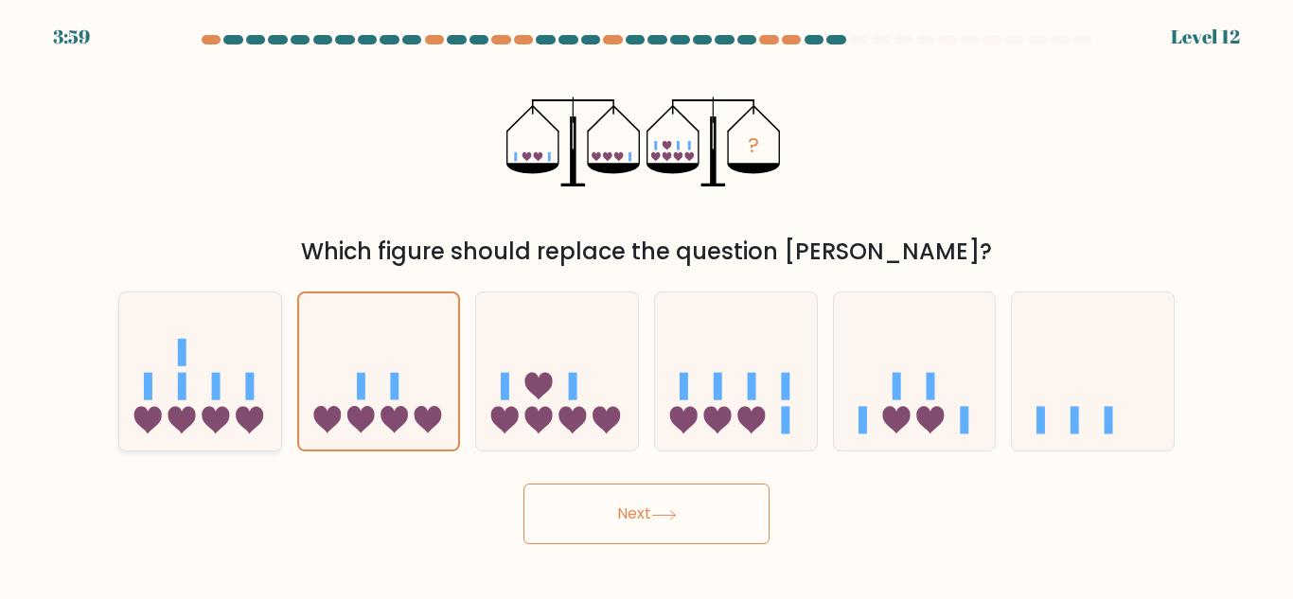
click at [142, 373] on icon at bounding box center [200, 371] width 162 height 133
click at [646, 305] on input "a." at bounding box center [646, 302] width 1 height 5
radio input "true"
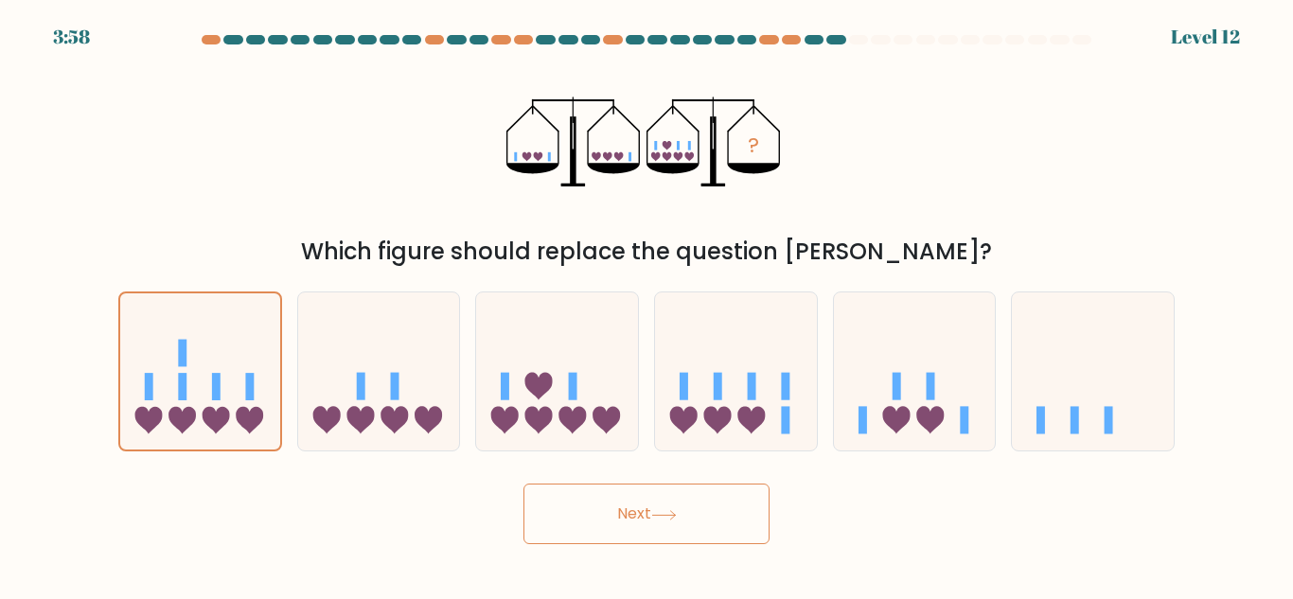
click at [678, 504] on button "Next" at bounding box center [646, 514] width 246 height 61
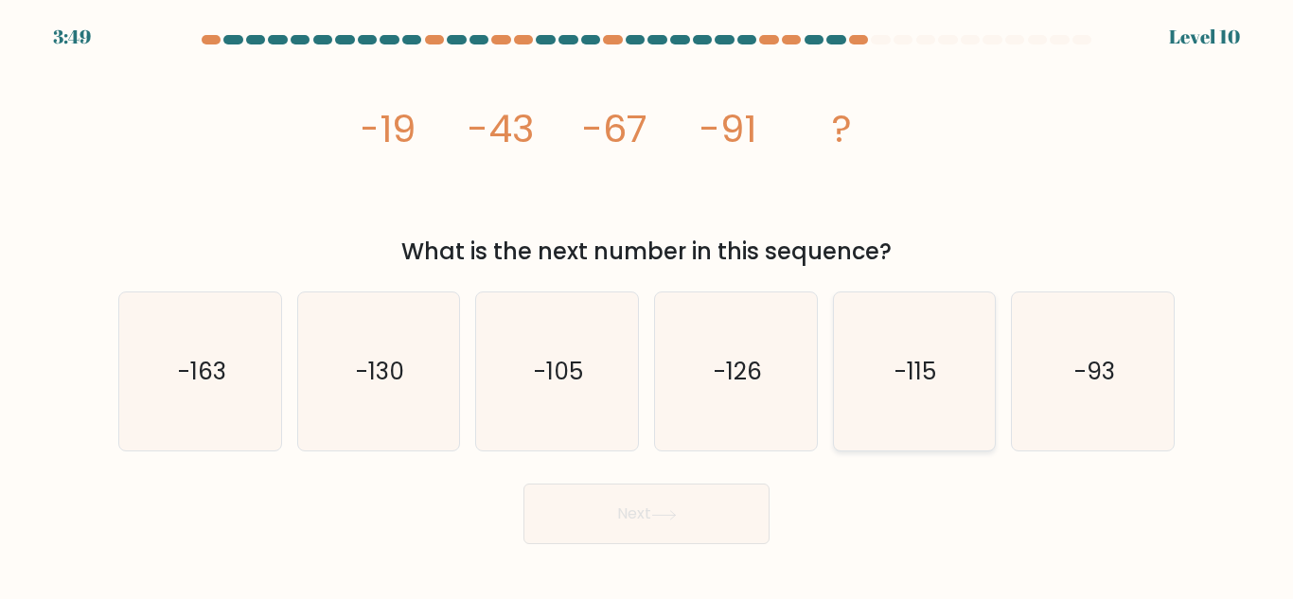
click at [884, 381] on icon "-115" at bounding box center [914, 371] width 158 height 158
click at [647, 305] on input "e. -115" at bounding box center [646, 302] width 1 height 5
radio input "true"
click at [242, 346] on icon "-163" at bounding box center [200, 371] width 158 height 158
click at [646, 305] on input "a. -163" at bounding box center [646, 302] width 1 height 5
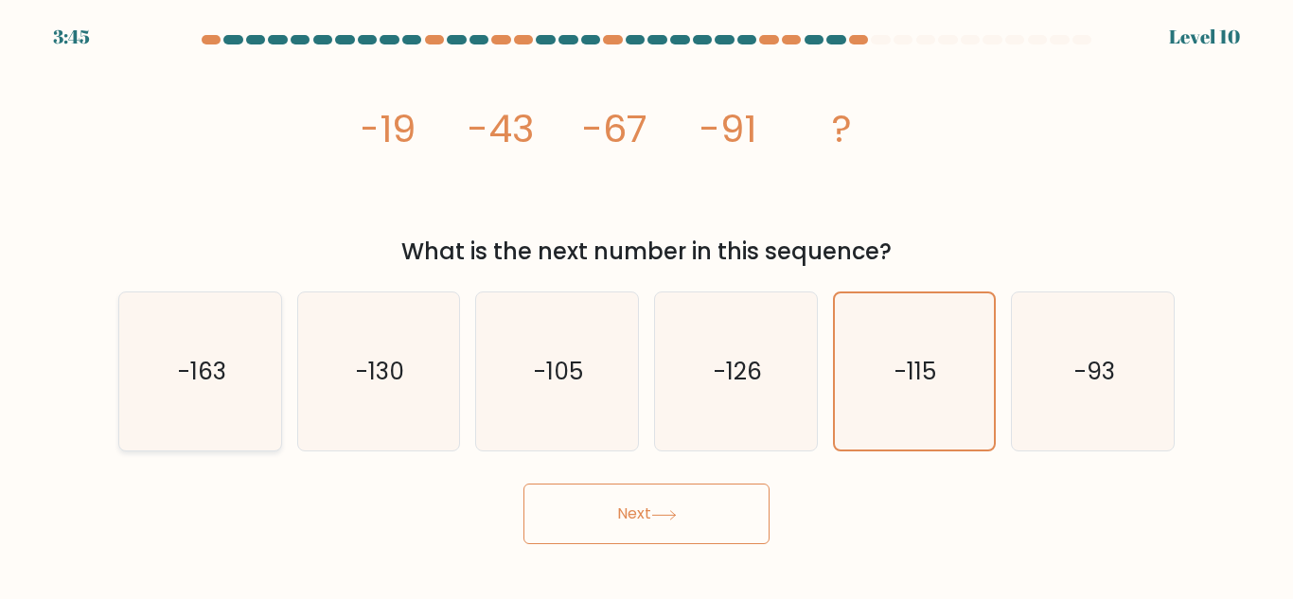
radio input "true"
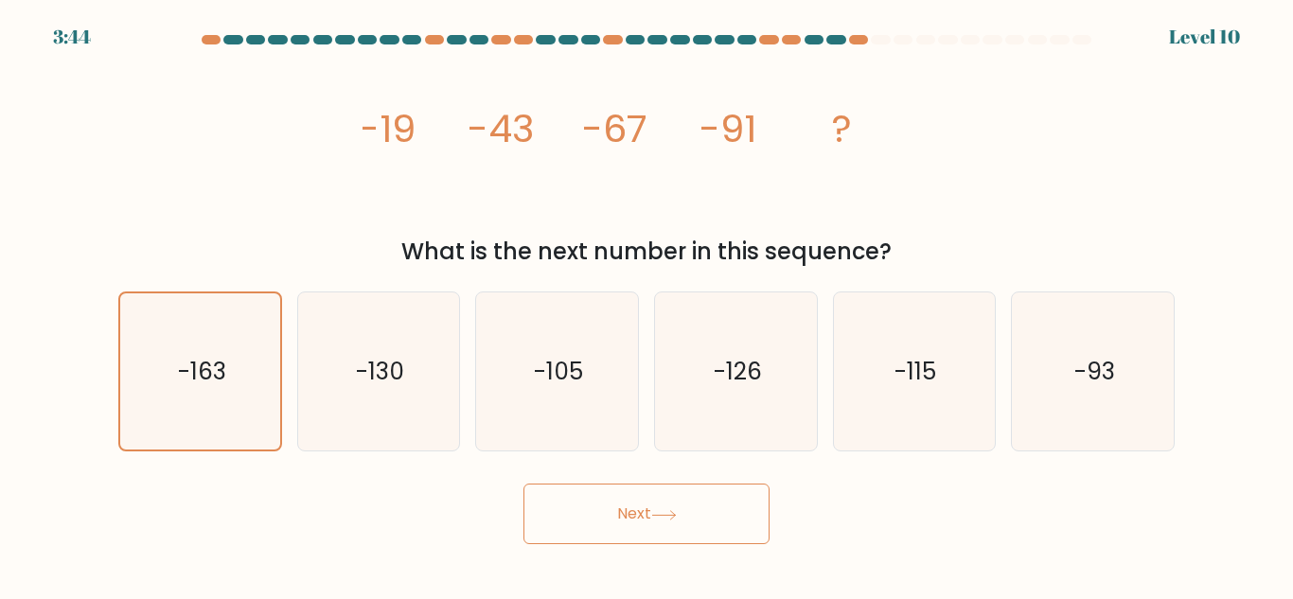
click at [568, 518] on button "Next" at bounding box center [646, 514] width 246 height 61
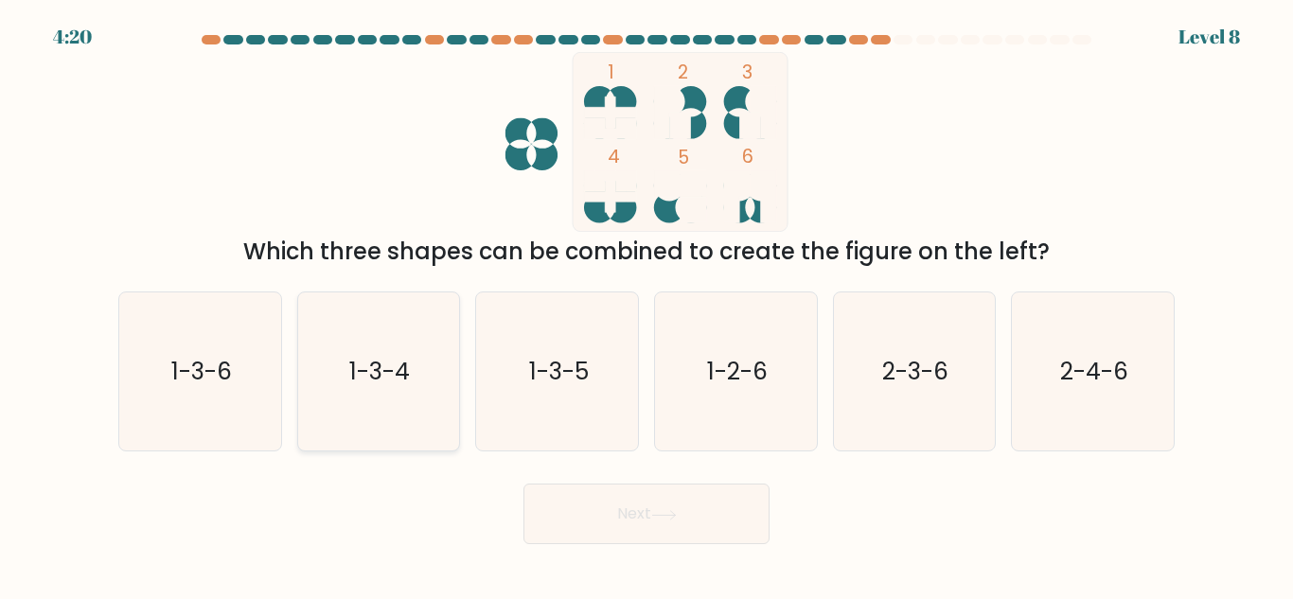
click at [436, 363] on icon "1-3-4" at bounding box center [378, 371] width 158 height 158
click at [646, 305] on input "b. 1-3-4" at bounding box center [646, 302] width 1 height 5
radio input "true"
click at [602, 505] on button "Next" at bounding box center [646, 514] width 246 height 61
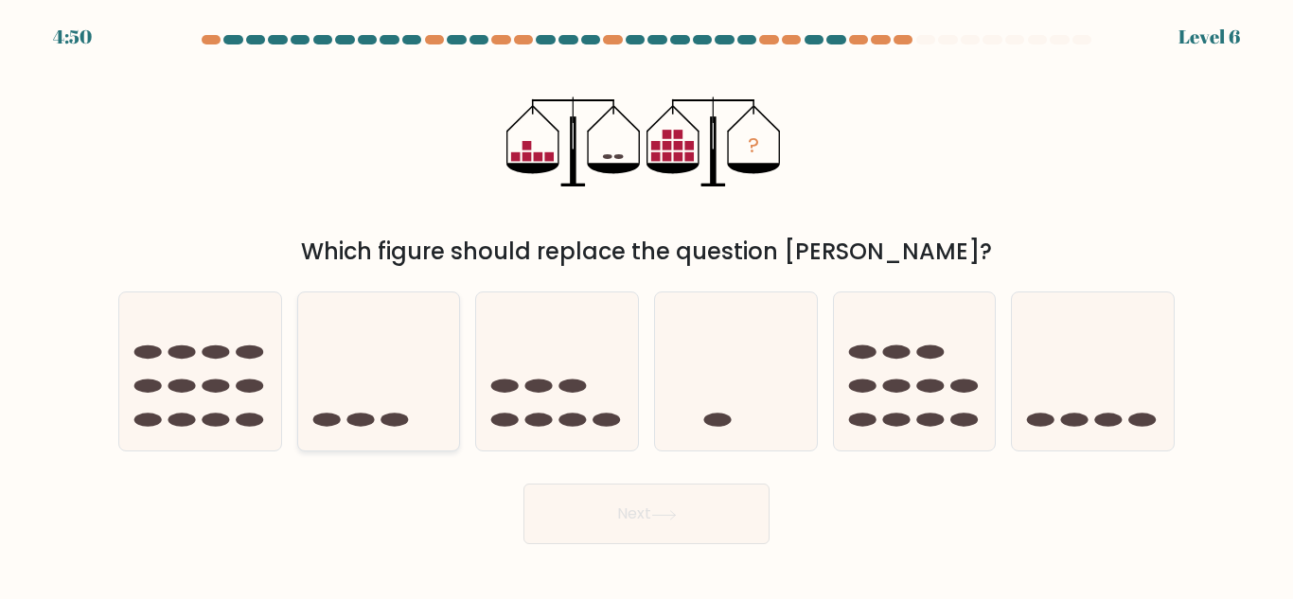
click at [418, 399] on icon at bounding box center [379, 371] width 162 height 133
click at [646, 305] on input "b." at bounding box center [646, 302] width 1 height 5
radio input "true"
click at [592, 469] on form at bounding box center [646, 289] width 1293 height 509
click at [1019, 417] on icon at bounding box center [1093, 371] width 162 height 133
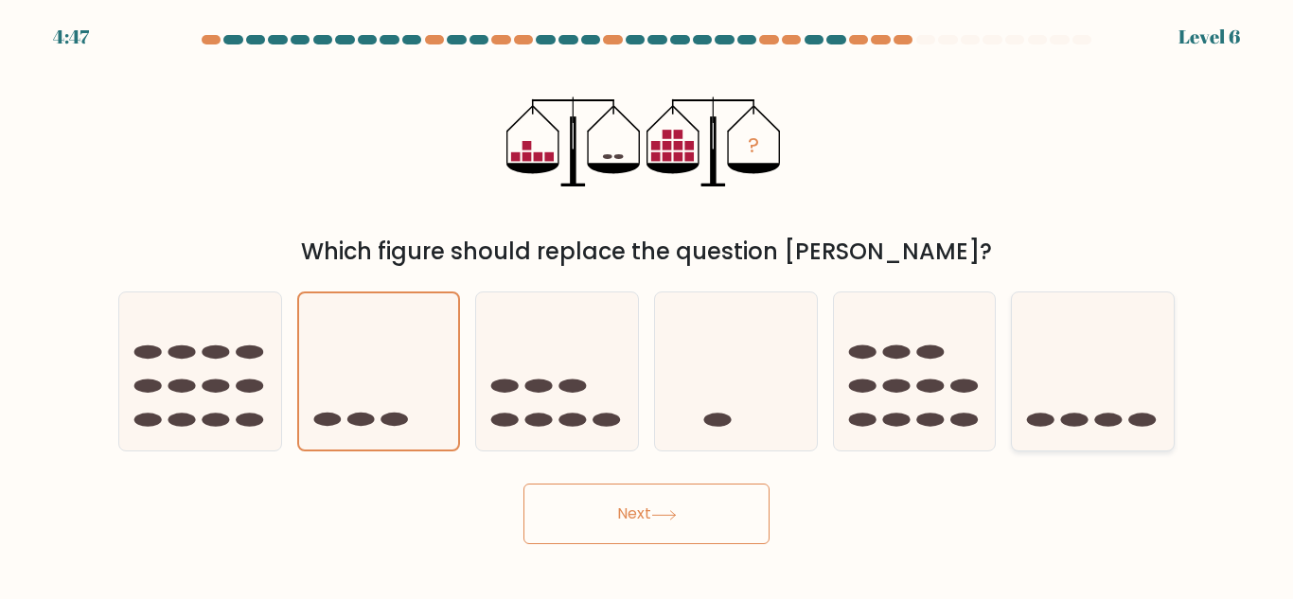
click at [647, 305] on input "f." at bounding box center [646, 302] width 1 height 5
radio input "true"
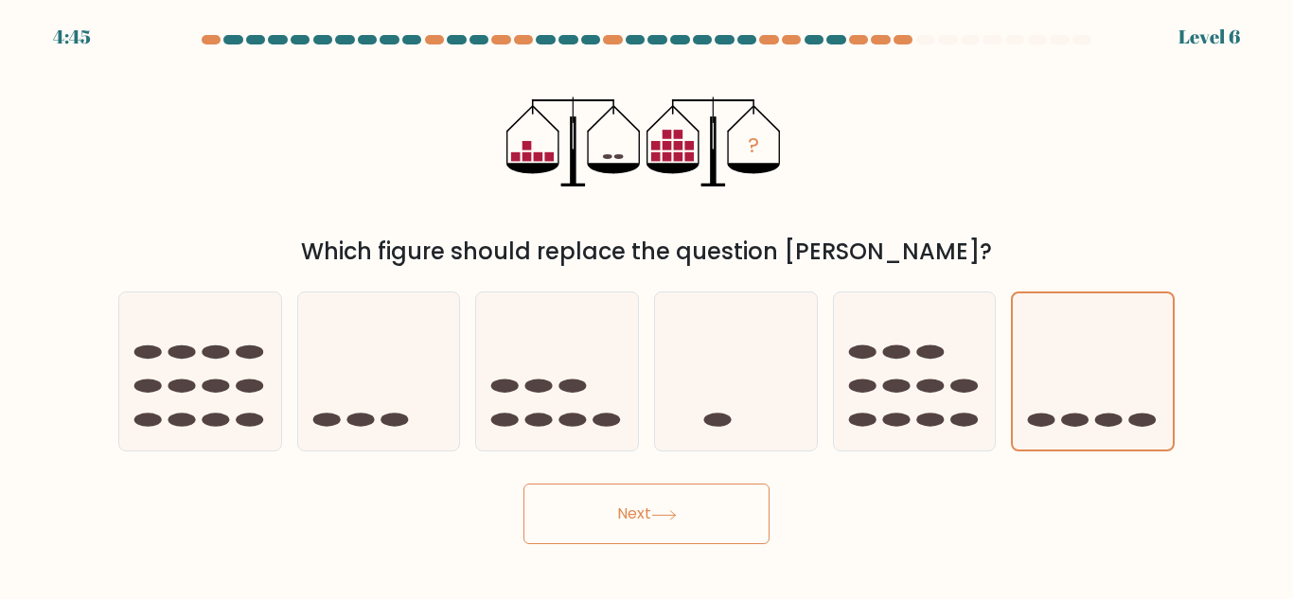
click at [688, 515] on button "Next" at bounding box center [646, 514] width 246 height 61
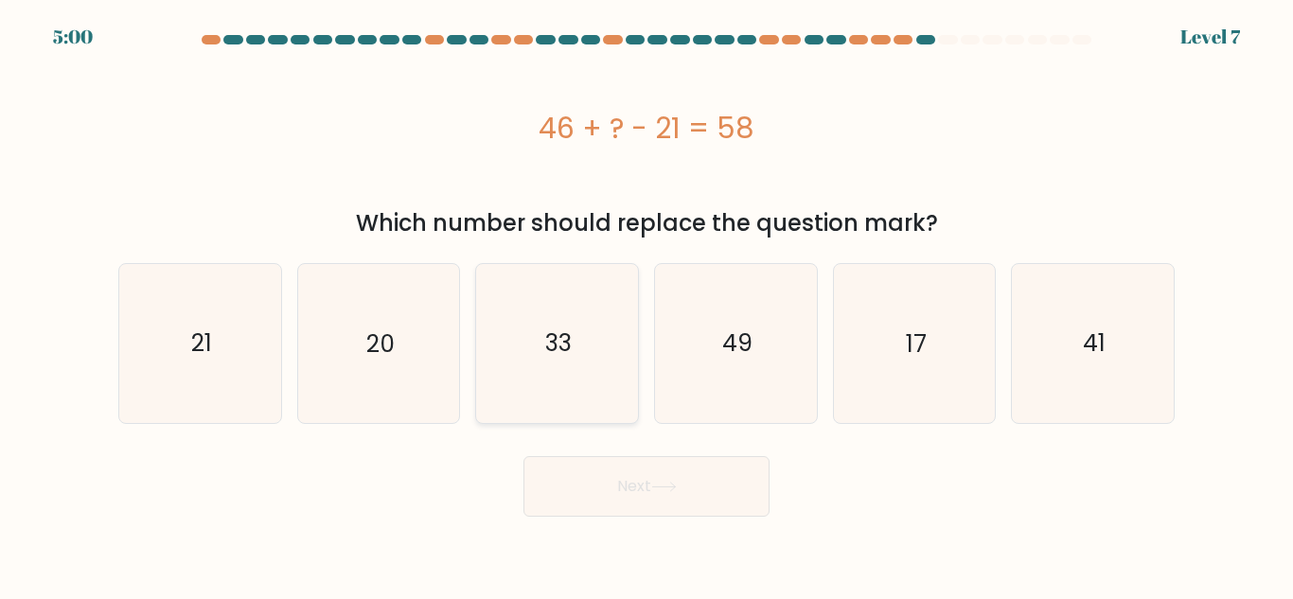
click at [572, 343] on text "33" at bounding box center [558, 343] width 27 height 33
click at [646, 305] on input "c. 33" at bounding box center [646, 302] width 1 height 5
radio input "true"
click at [577, 506] on button "Next" at bounding box center [646, 486] width 246 height 61
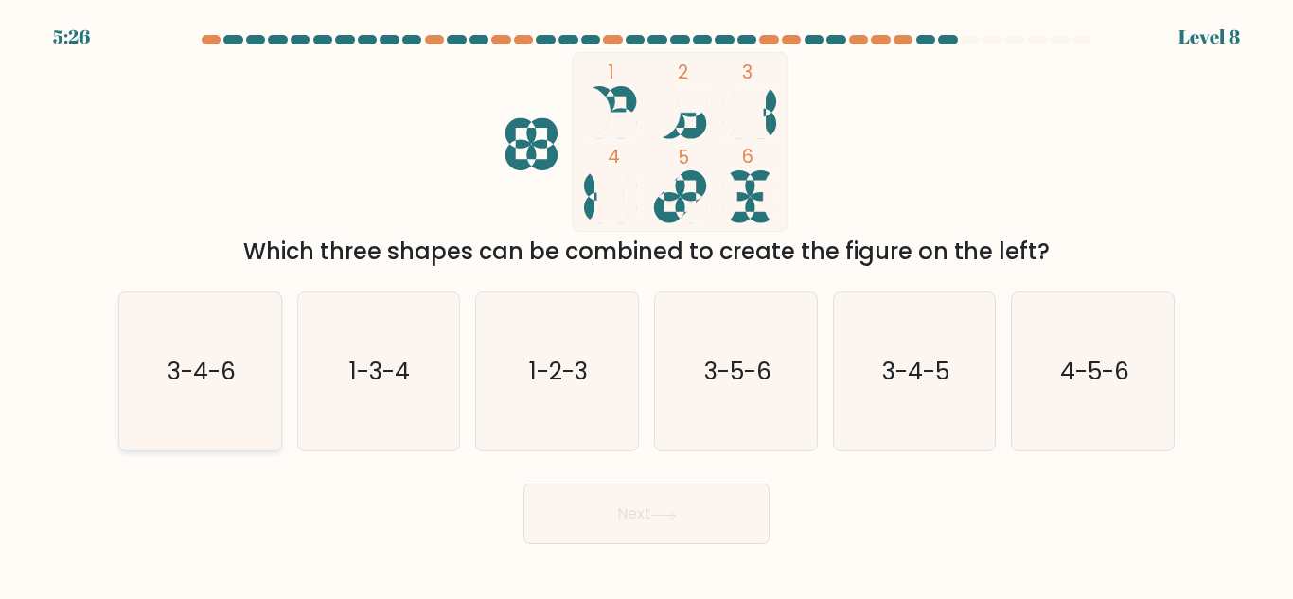
click at [264, 353] on icon "3-4-6" at bounding box center [200, 371] width 158 height 158
click at [646, 305] on input "a. 3-4-6" at bounding box center [646, 302] width 1 height 5
radio input "true"
click at [605, 490] on button "Next" at bounding box center [646, 514] width 246 height 61
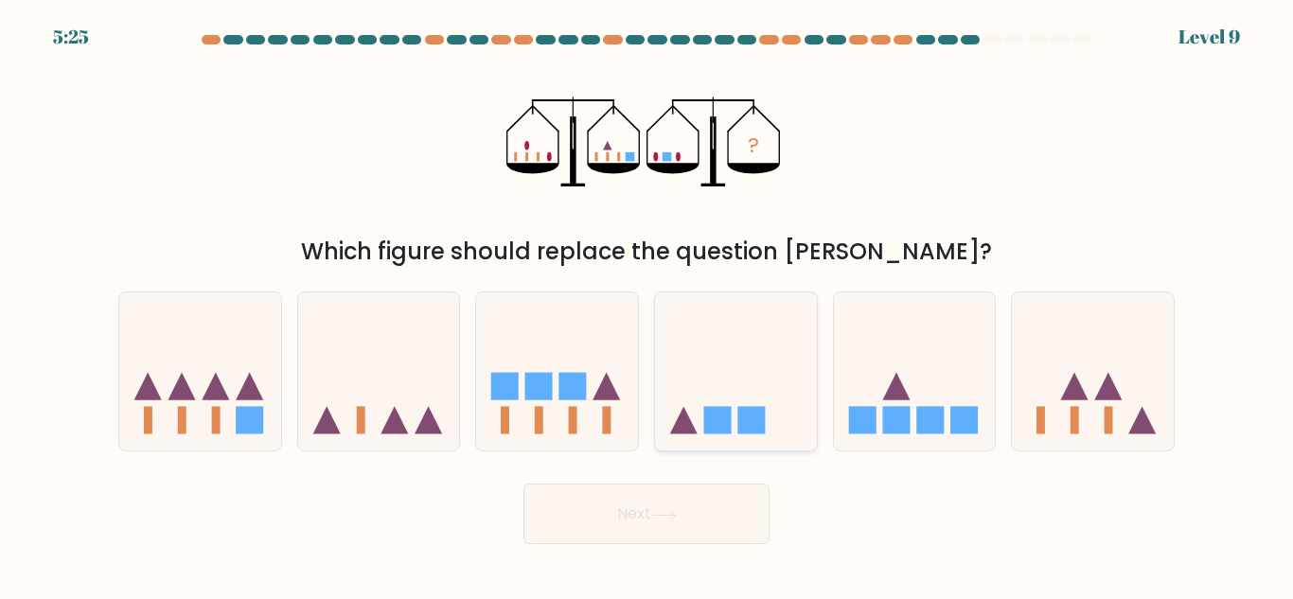
click at [764, 380] on icon at bounding box center [736, 371] width 162 height 133
click at [647, 305] on input "d." at bounding box center [646, 302] width 1 height 5
radio input "true"
click at [630, 523] on button "Next" at bounding box center [646, 514] width 246 height 61
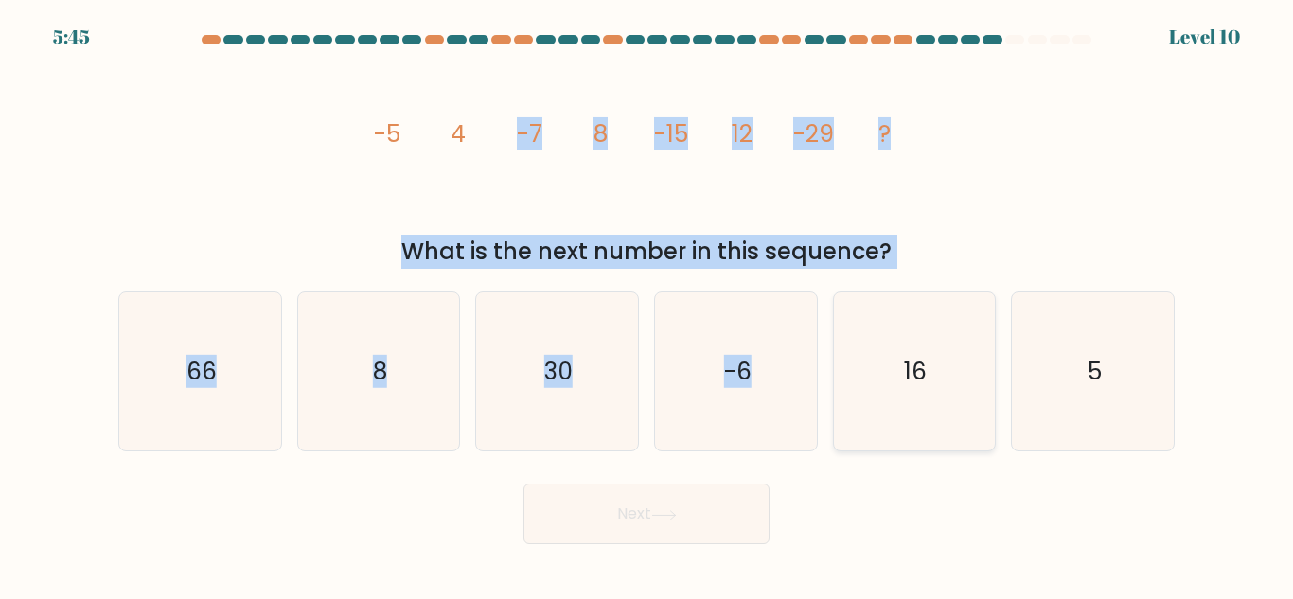
drag, startPoint x: 486, startPoint y: 150, endPoint x: 889, endPoint y: 384, distance: 466.1
click at [889, 384] on form at bounding box center [646, 289] width 1293 height 509
click at [889, 384] on icon "16" at bounding box center [914, 371] width 158 height 158
click at [647, 305] on input "e. 16" at bounding box center [646, 302] width 1 height 5
radio input "true"
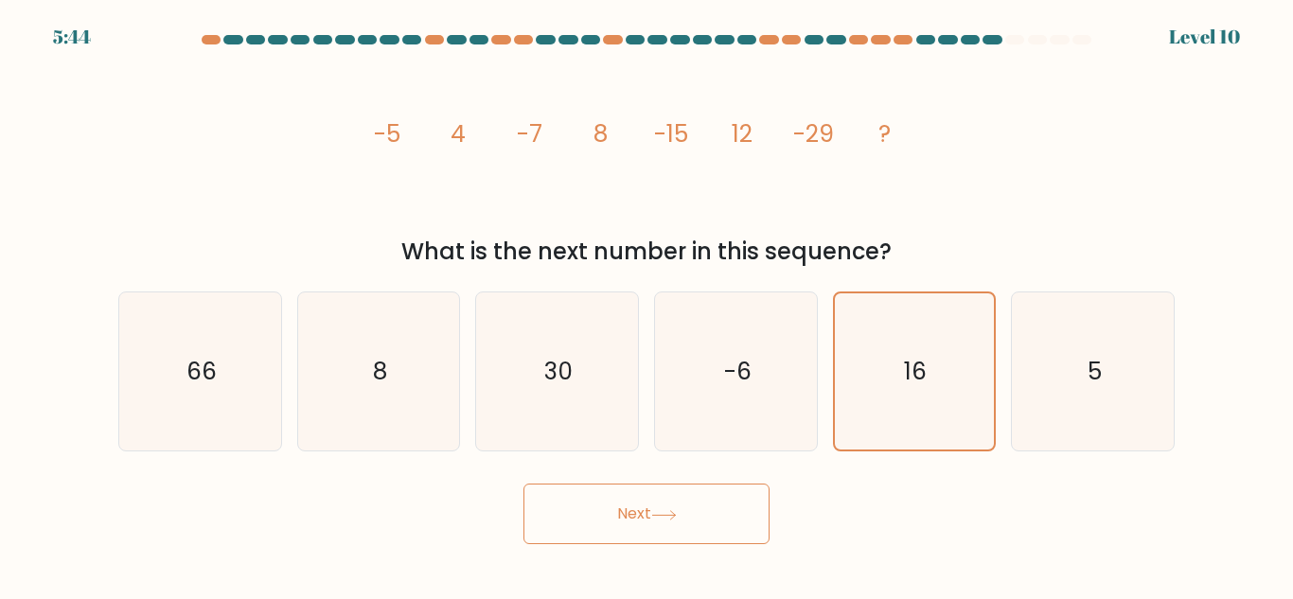
click at [644, 504] on button "Next" at bounding box center [646, 514] width 246 height 61
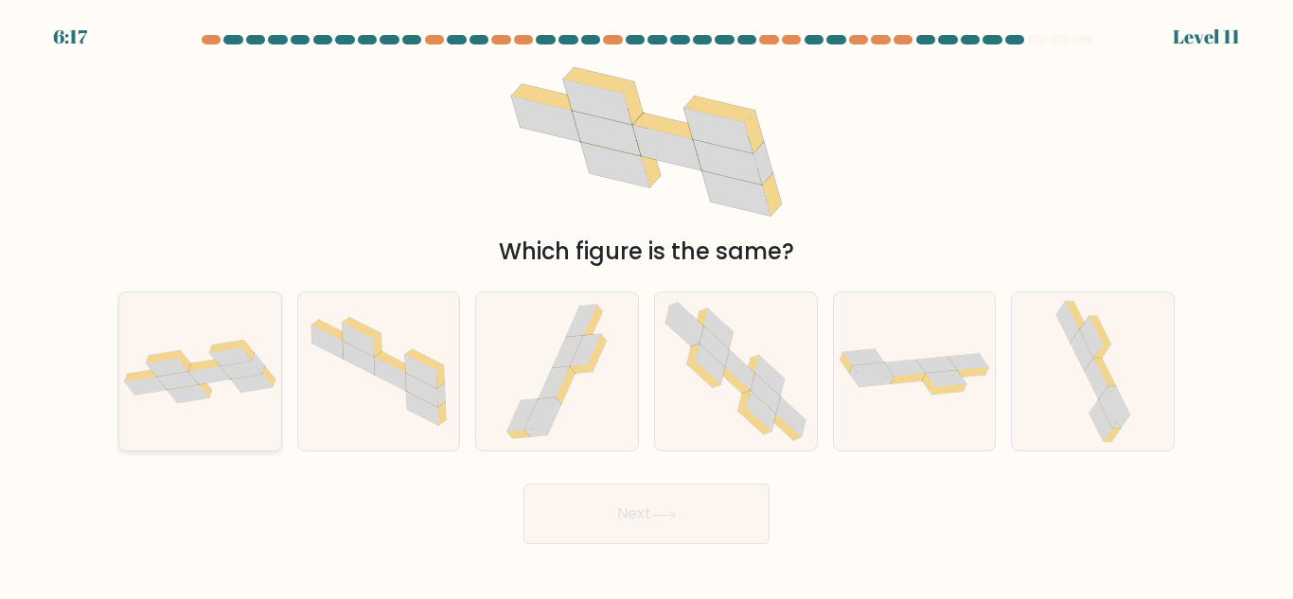
click at [234, 376] on icon at bounding box center [242, 371] width 42 height 18
click at [646, 305] on input "a." at bounding box center [646, 302] width 1 height 5
radio input "true"
click at [614, 526] on button "Next" at bounding box center [646, 514] width 246 height 61
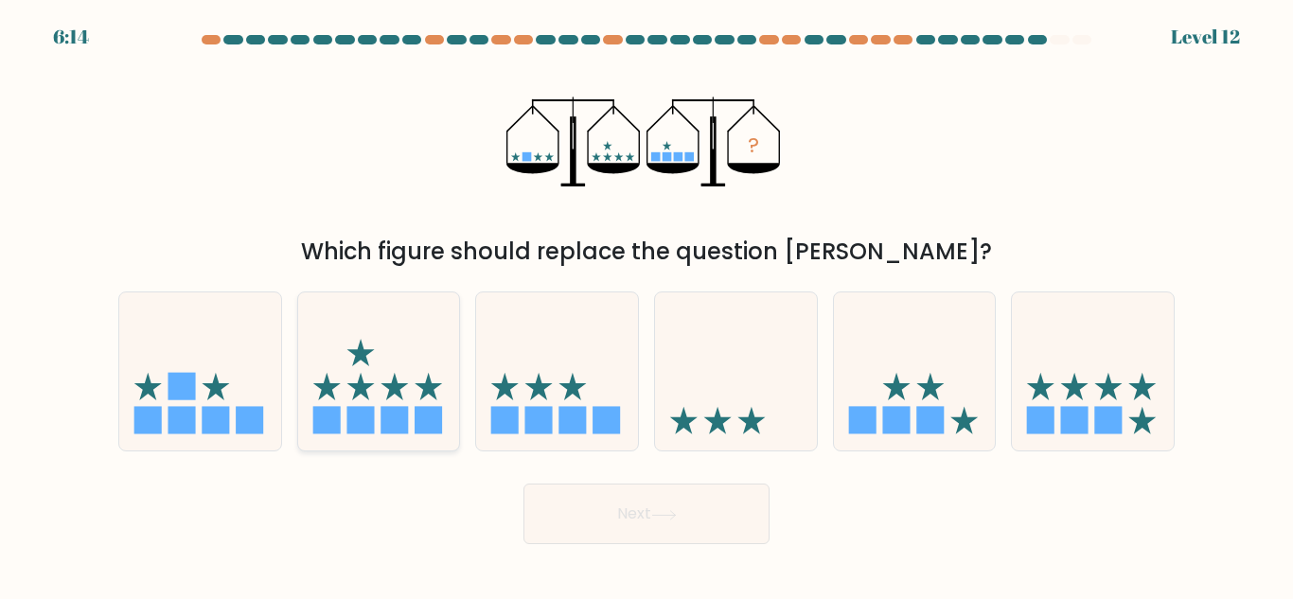
click at [352, 350] on icon at bounding box center [359, 352] width 27 height 27
click at [646, 305] on input "b." at bounding box center [646, 302] width 1 height 5
radio input "true"
click at [648, 521] on button "Next" at bounding box center [646, 514] width 246 height 61
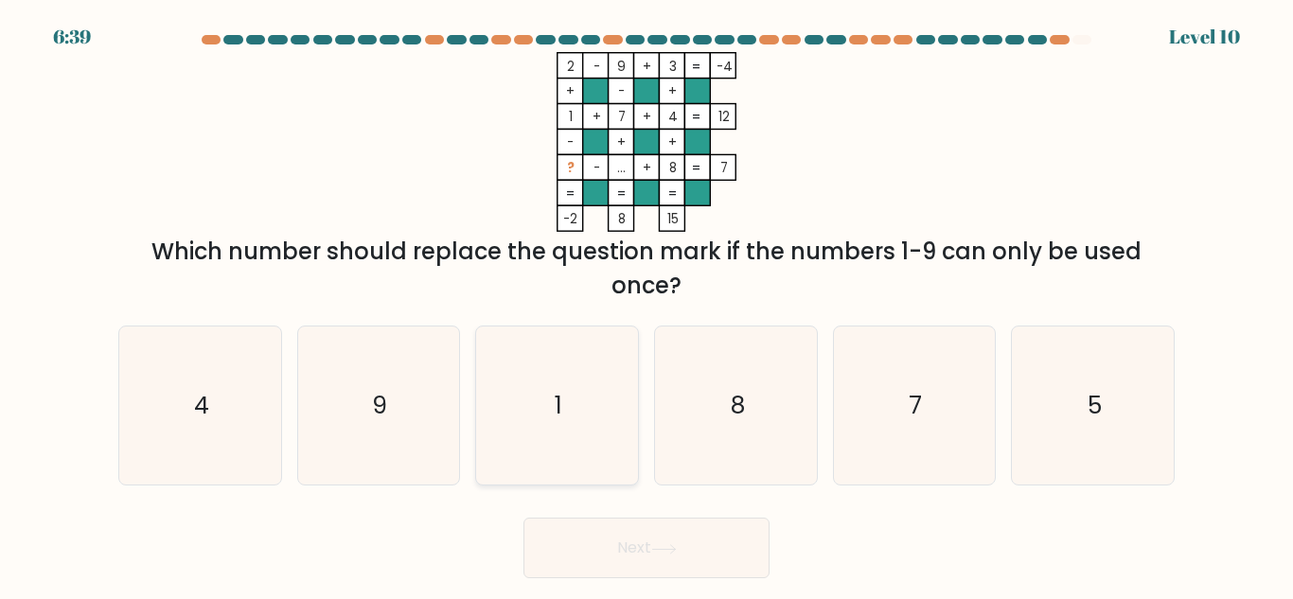
click at [555, 363] on icon "1" at bounding box center [557, 406] width 158 height 158
click at [646, 305] on input "c. 1" at bounding box center [646, 302] width 1 height 5
radio input "true"
click at [580, 537] on button "Next" at bounding box center [646, 548] width 246 height 61
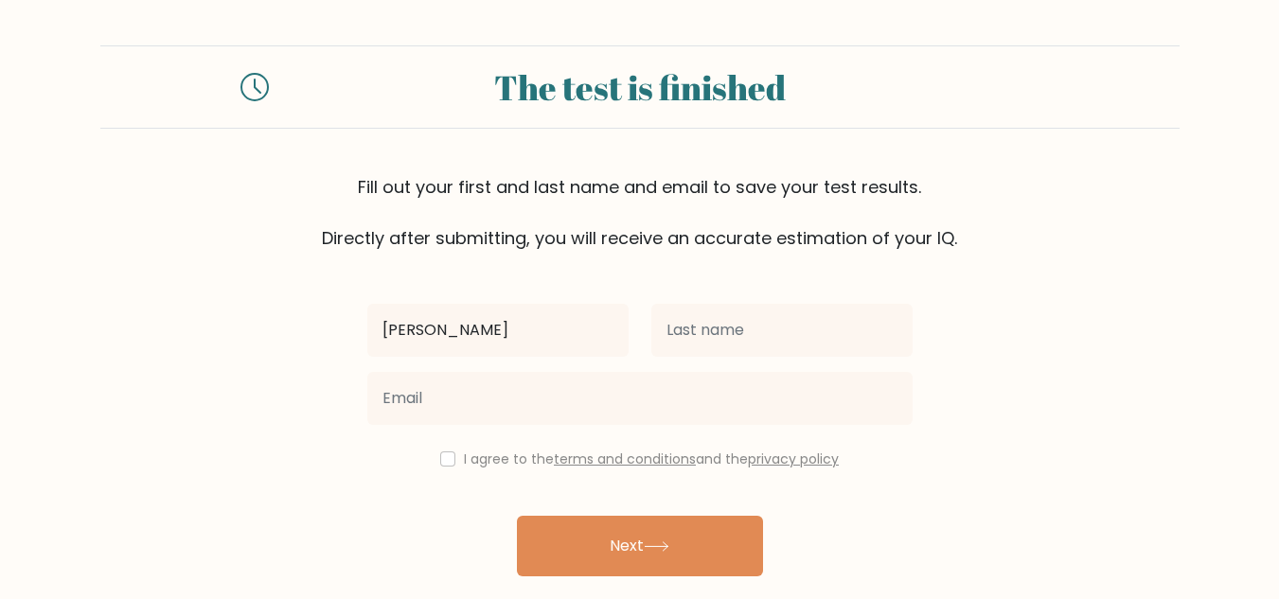
type input "[PERSON_NAME]"
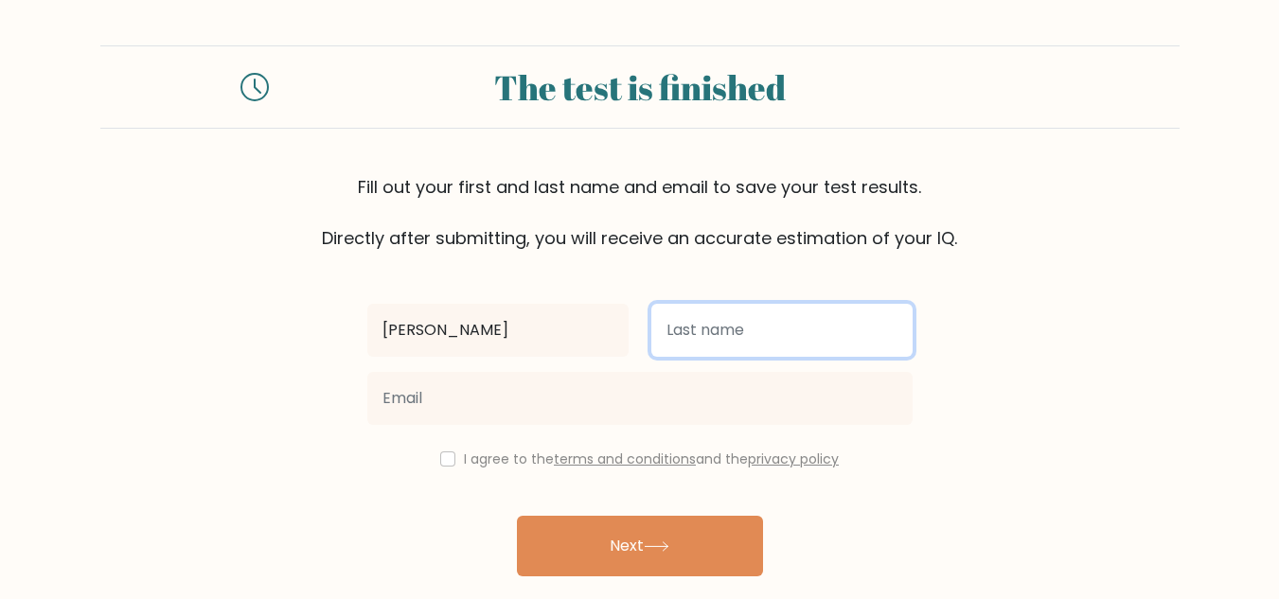
click at [835, 310] on input "text" at bounding box center [781, 330] width 261 height 53
type input "[PERSON_NAME]"
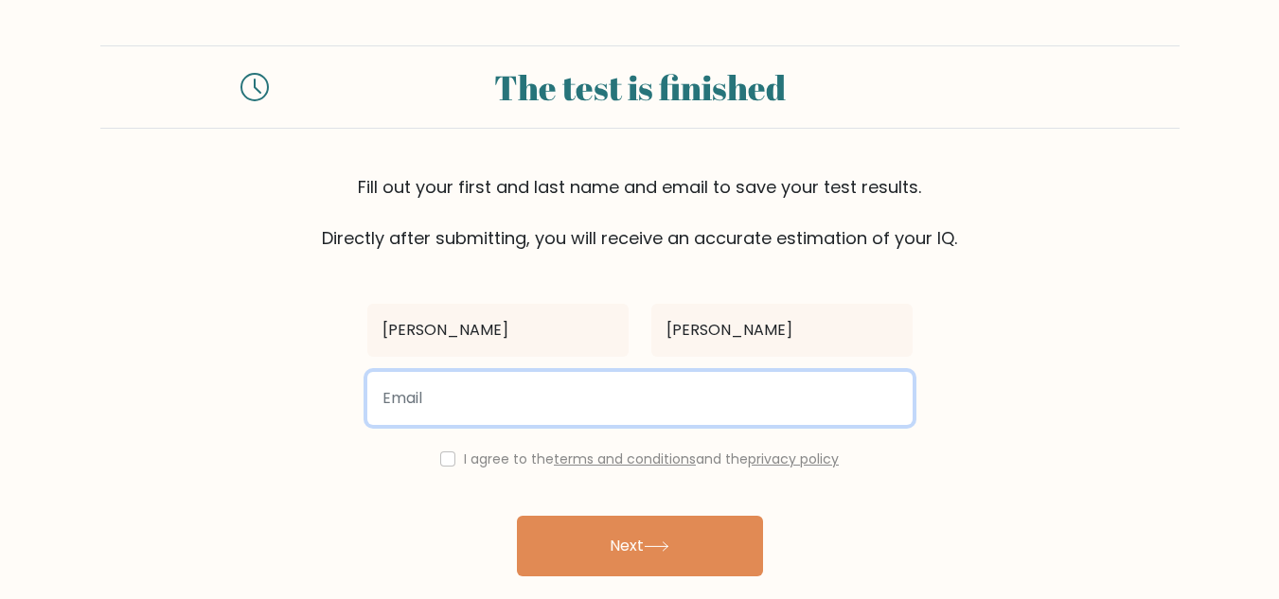
click at [663, 395] on input "email" at bounding box center [639, 398] width 545 height 53
type input "paredeshannie@gmail.com"
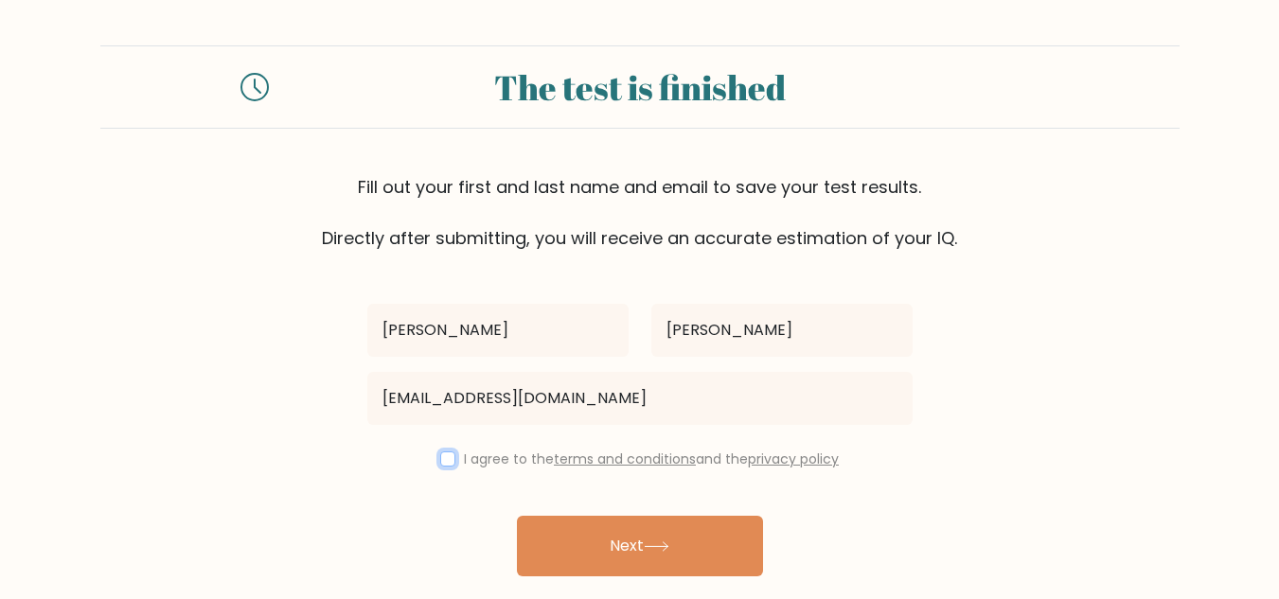
click at [445, 466] on input "checkbox" at bounding box center [447, 458] width 15 height 15
checkbox input "true"
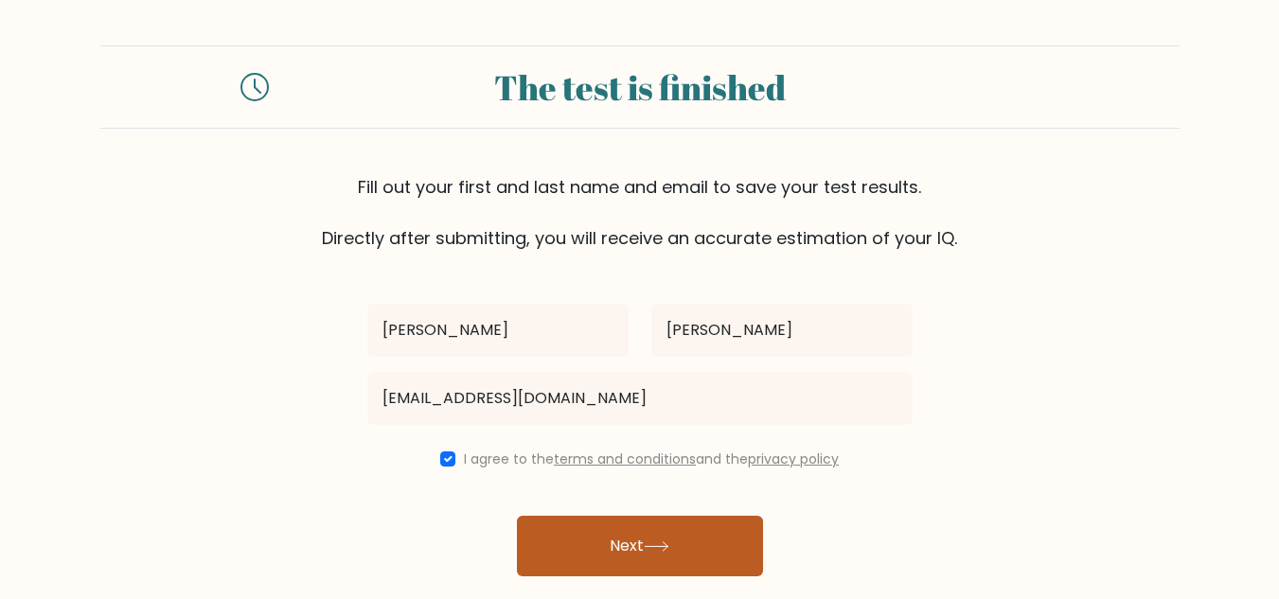
click at [575, 539] on button "Next" at bounding box center [640, 546] width 246 height 61
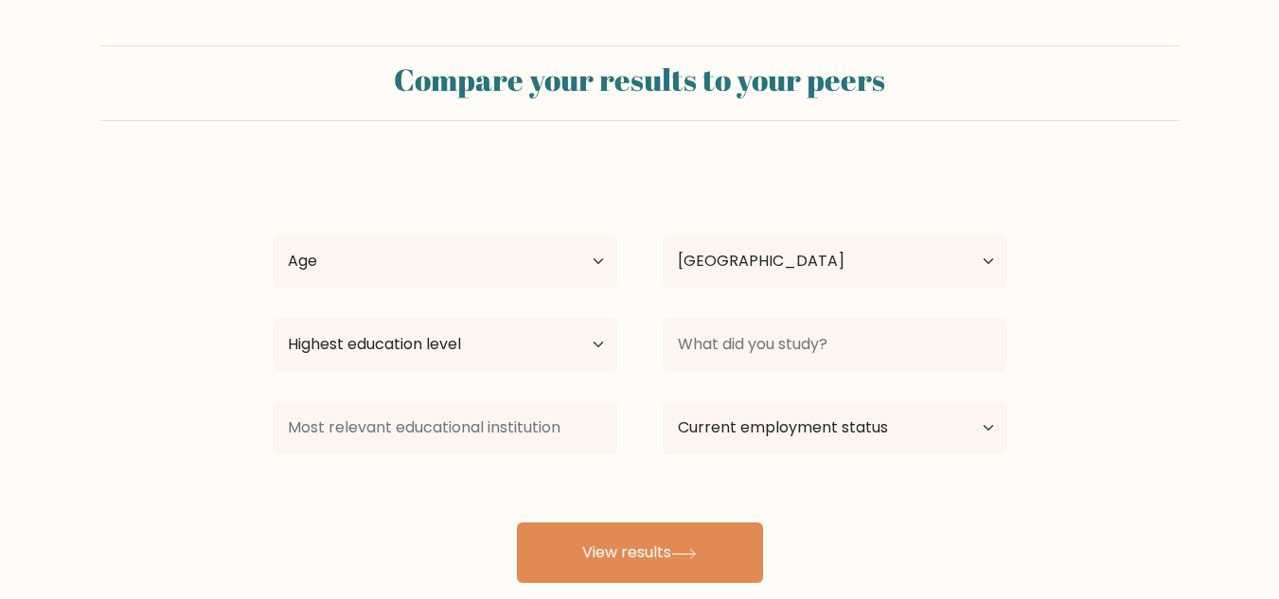
select select "PH"
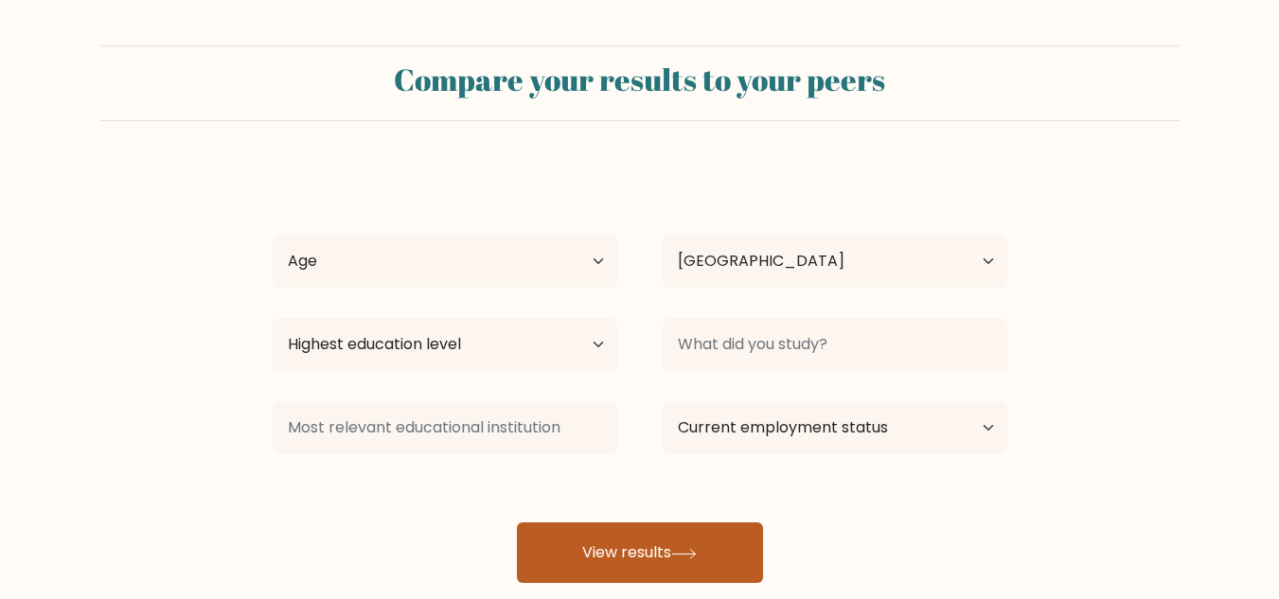
click at [609, 534] on button "View results" at bounding box center [640, 552] width 246 height 61
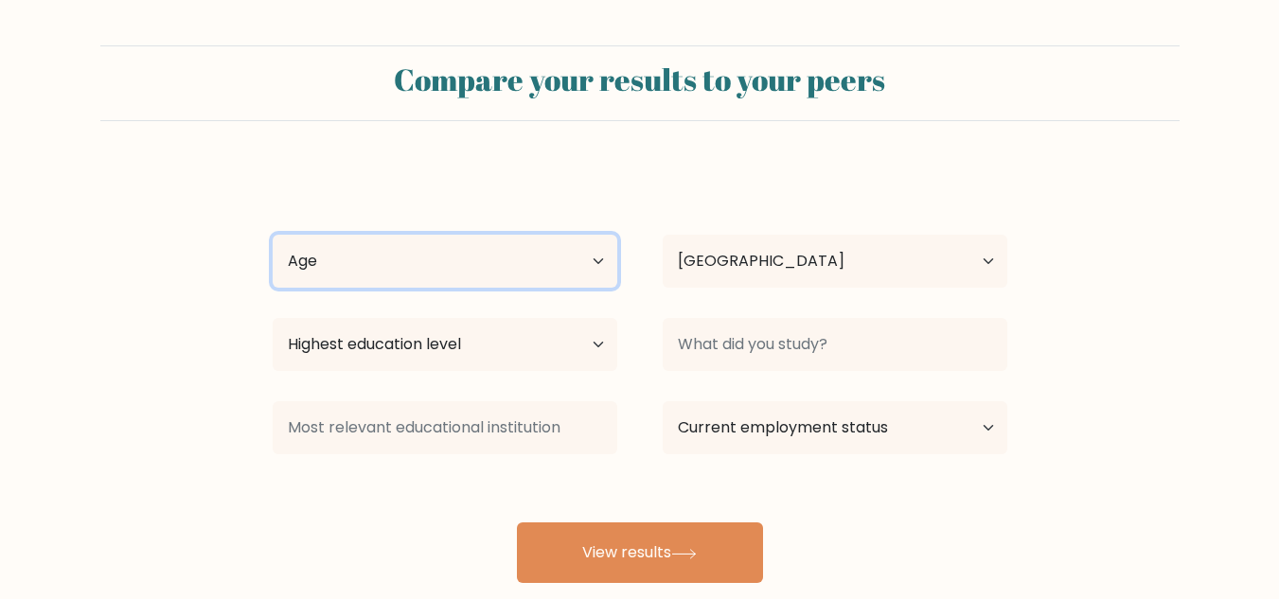
click at [445, 251] on select "Age Under [DEMOGRAPHIC_DATA] [DEMOGRAPHIC_DATA] [DEMOGRAPHIC_DATA] [DEMOGRAPHIC…" at bounding box center [445, 261] width 345 height 53
select select "18_24"
click at [273, 235] on select "Age Under 18 years old 18-24 years old 25-34 years old 35-44 years old 45-54 ye…" at bounding box center [445, 261] width 345 height 53
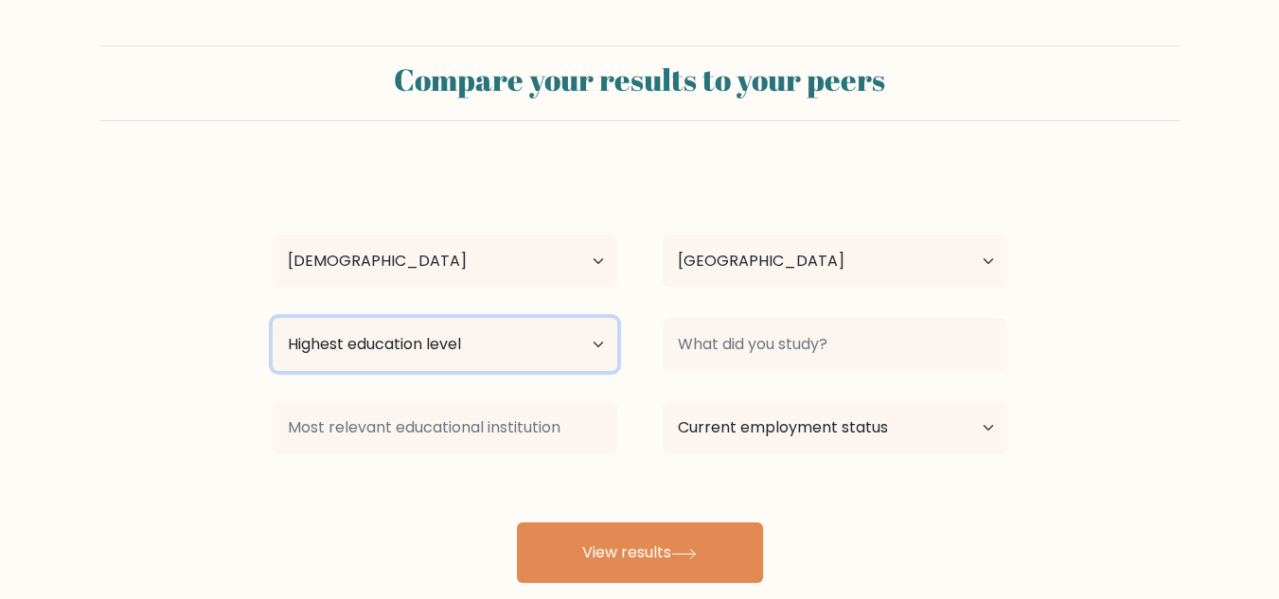
click at [526, 323] on select "Highest education level No schooling Primary Lower Secondary Upper Secondary Oc…" at bounding box center [445, 344] width 345 height 53
select select "bachelors_degree"
click at [273, 318] on select "Highest education level No schooling Primary Lower Secondary Upper Secondary Oc…" at bounding box center [445, 344] width 345 height 53
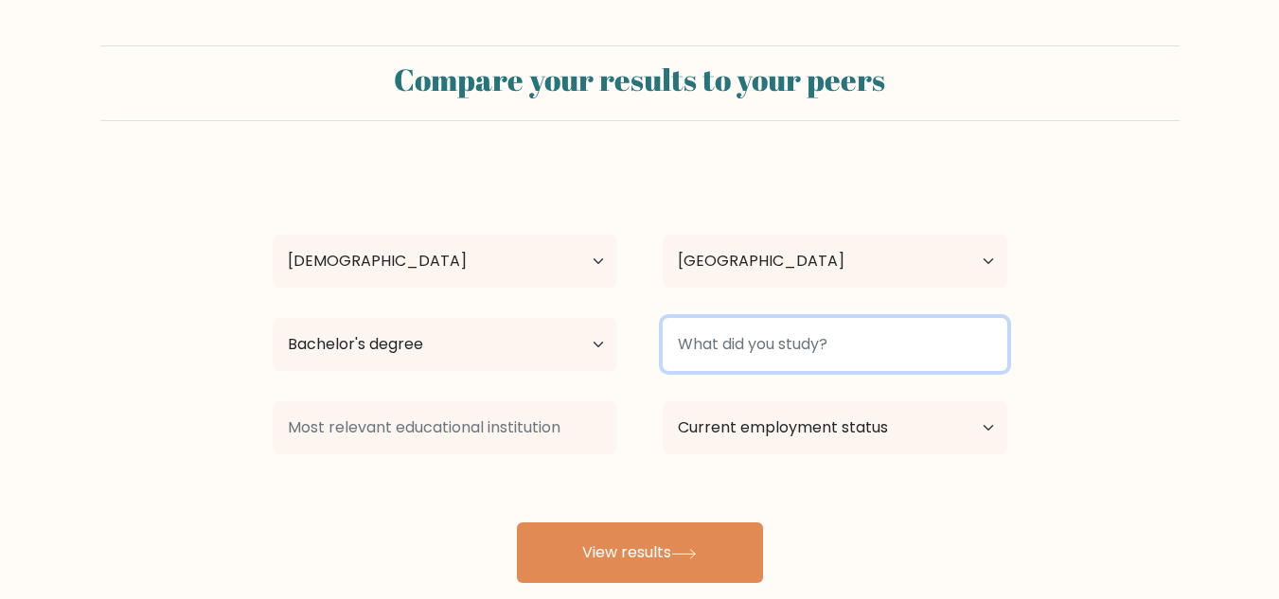
click at [730, 343] on input at bounding box center [835, 344] width 345 height 53
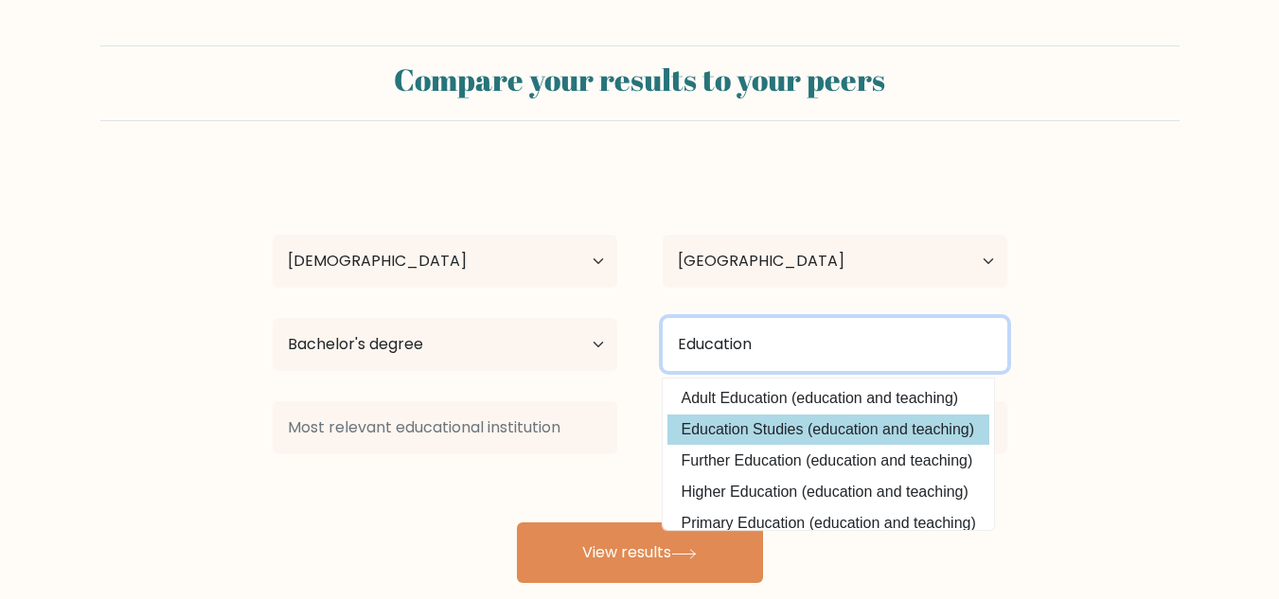
type input "Education"
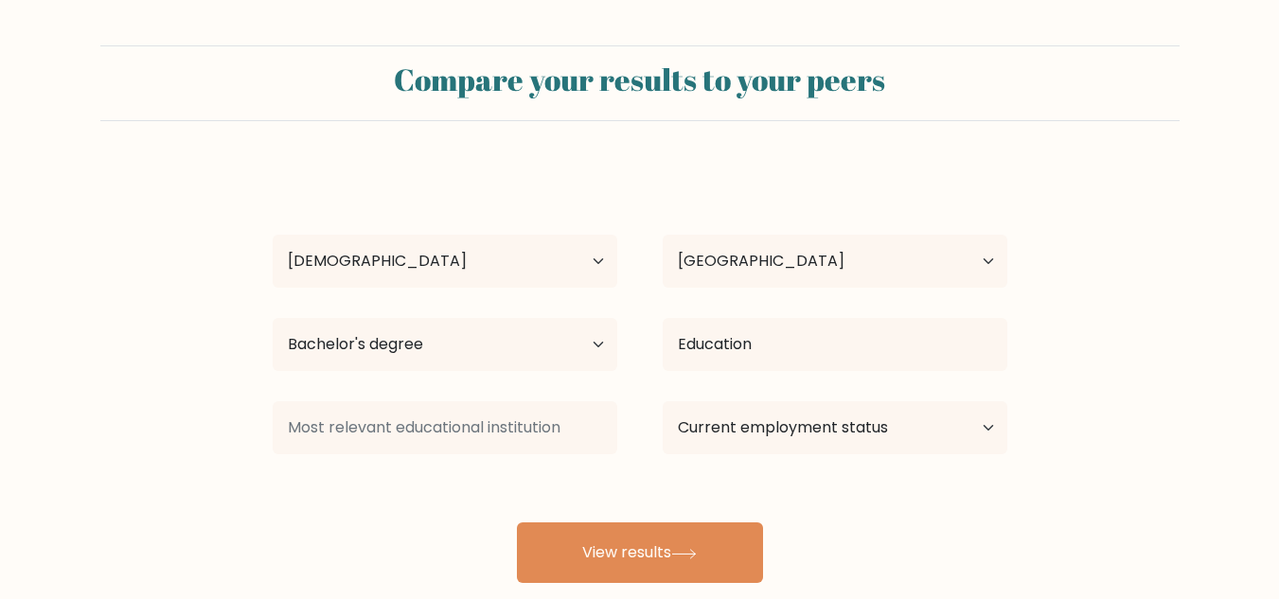
click at [760, 433] on div "Hanna Marie Paredes Age Under 18 years old 18-24 years old 25-34 years old 35-4…" at bounding box center [639, 375] width 757 height 416
click at [746, 423] on select "Current employment status Employed Student Retired Other / prefer not to answer" at bounding box center [835, 427] width 345 height 53
select select "other"
click at [663, 401] on select "Current employment status Employed Student Retired Other / prefer not to answer" at bounding box center [835, 427] width 345 height 53
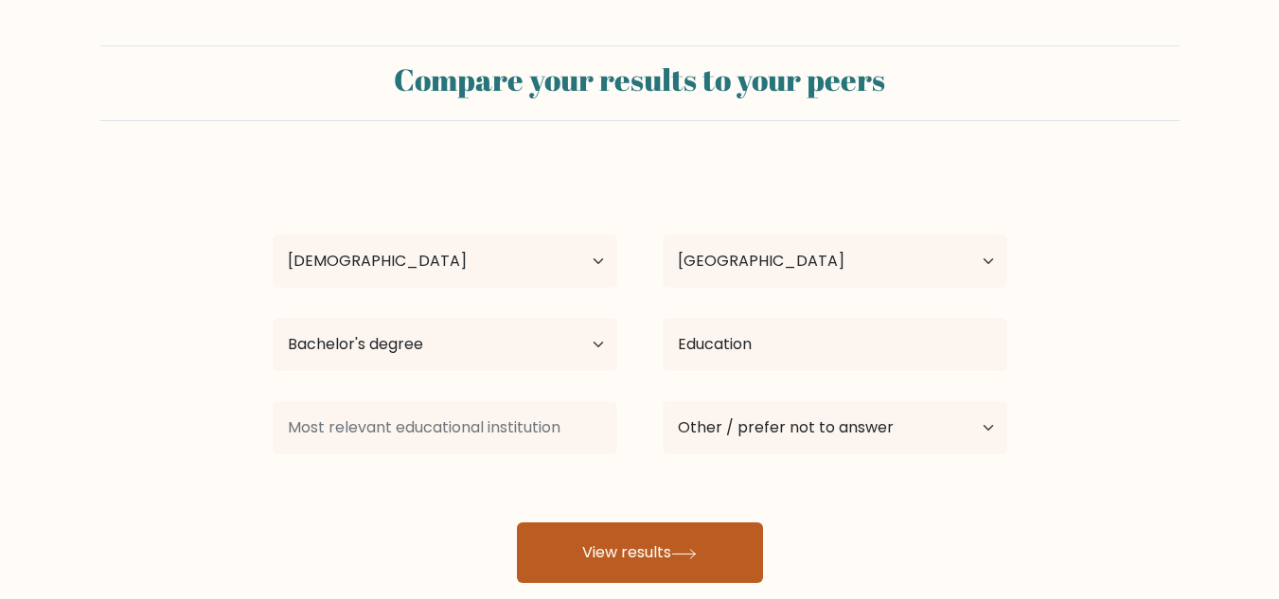
click at [652, 535] on button "View results" at bounding box center [640, 552] width 246 height 61
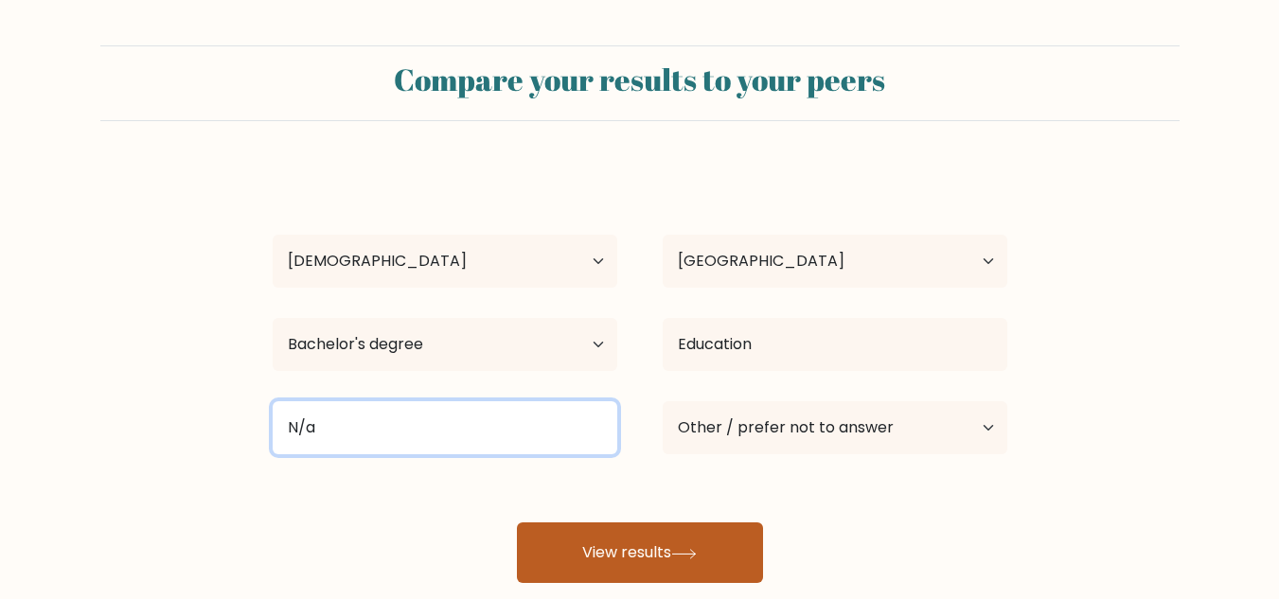
type input "N/a"
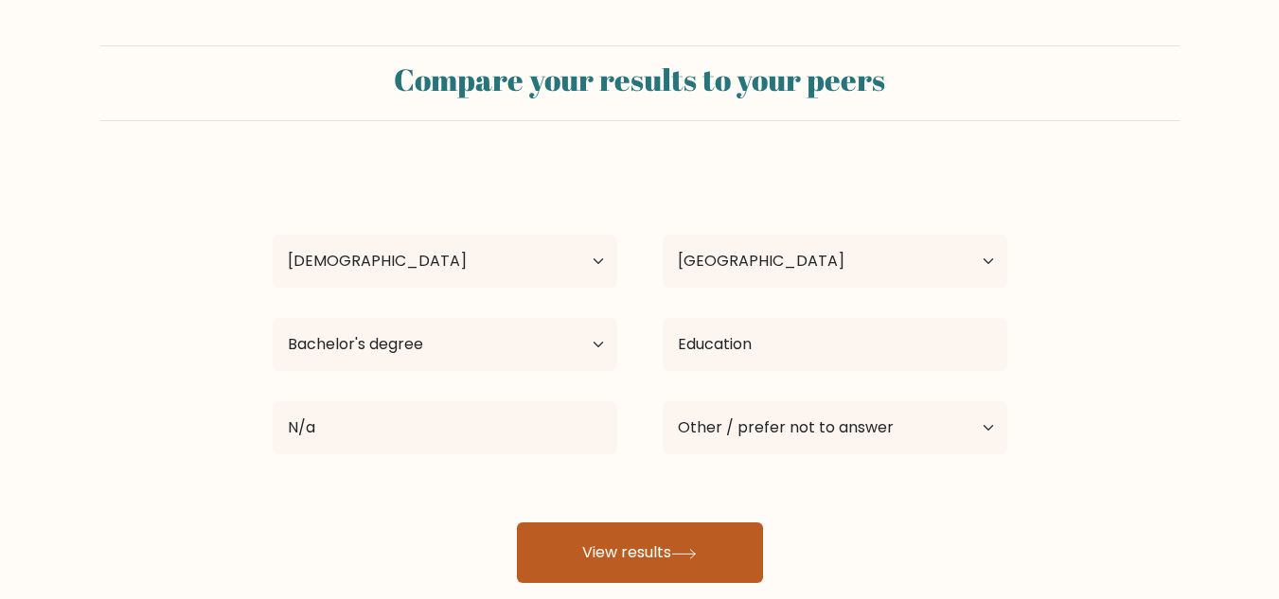
click at [620, 527] on button "View results" at bounding box center [640, 552] width 246 height 61
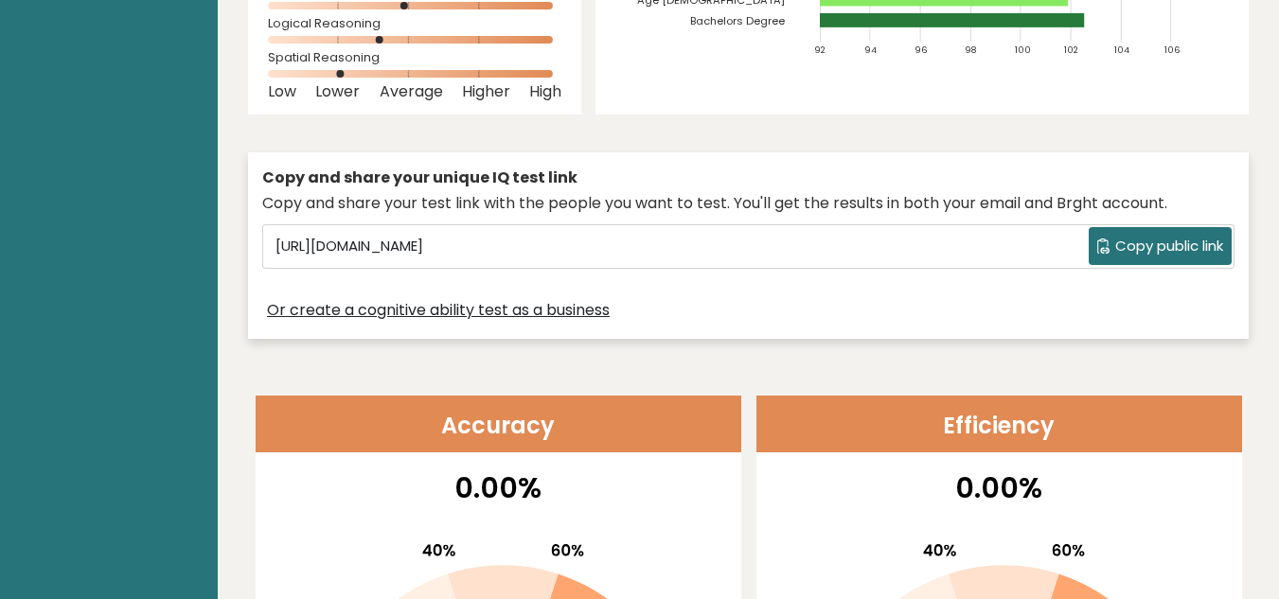
scroll to position [468, 0]
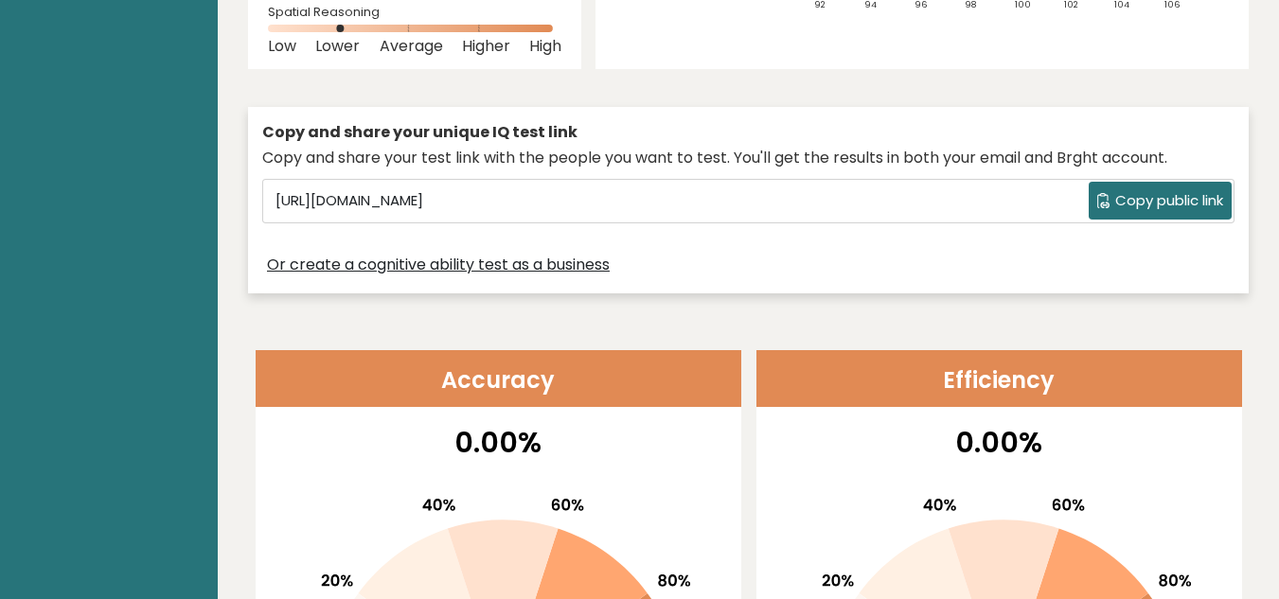
click at [1099, 193] on icon at bounding box center [1103, 200] width 14 height 15
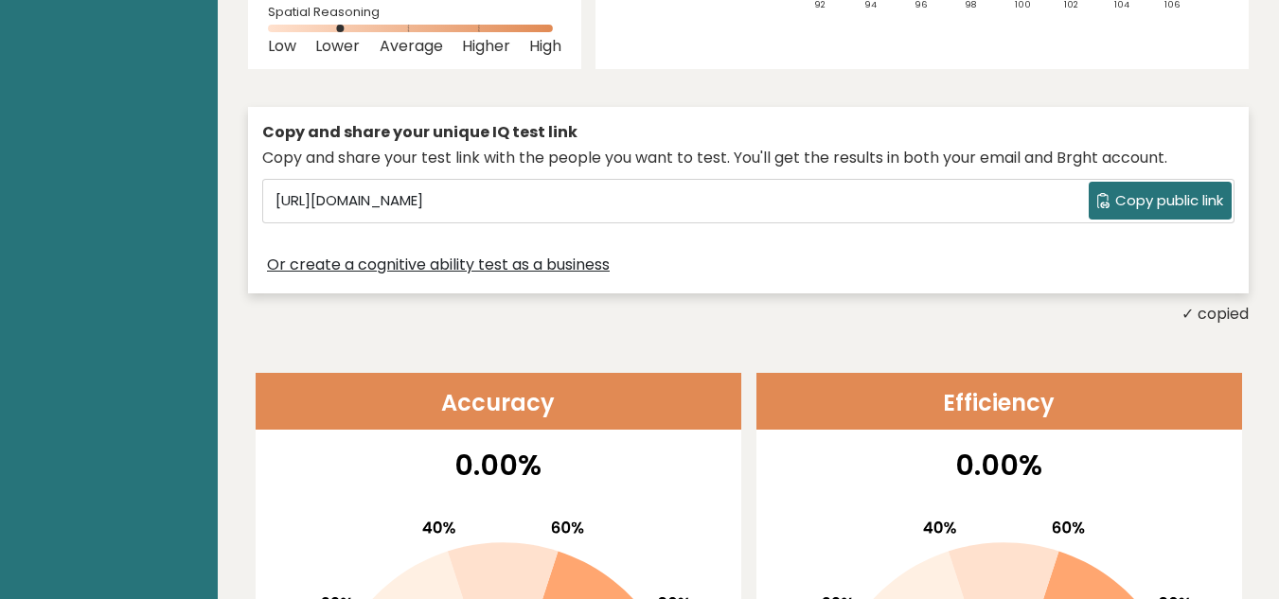
click at [1099, 193] on icon at bounding box center [1103, 200] width 14 height 15
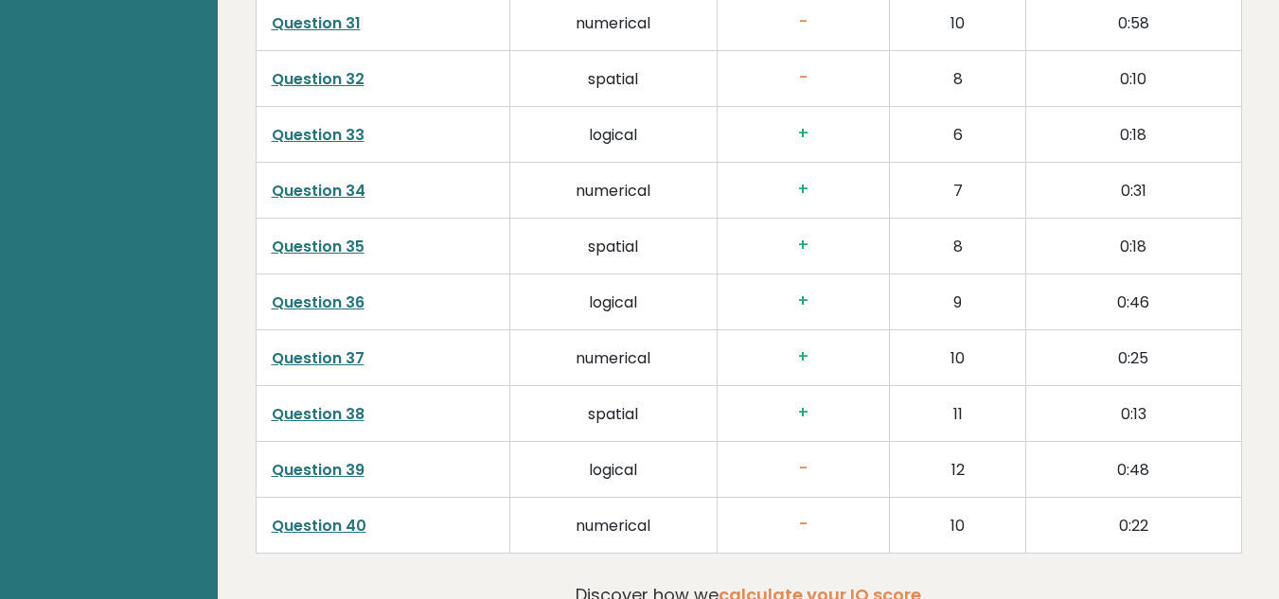
scroll to position [4903, 0]
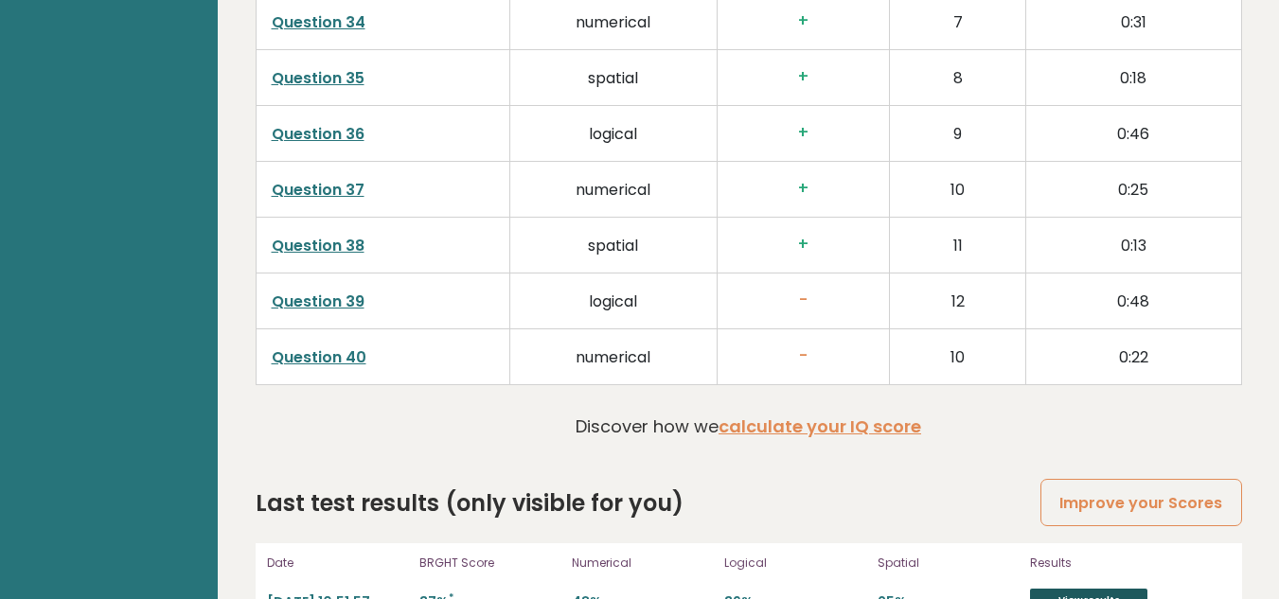
click at [1077, 589] on link "View results" at bounding box center [1088, 601] width 117 height 25
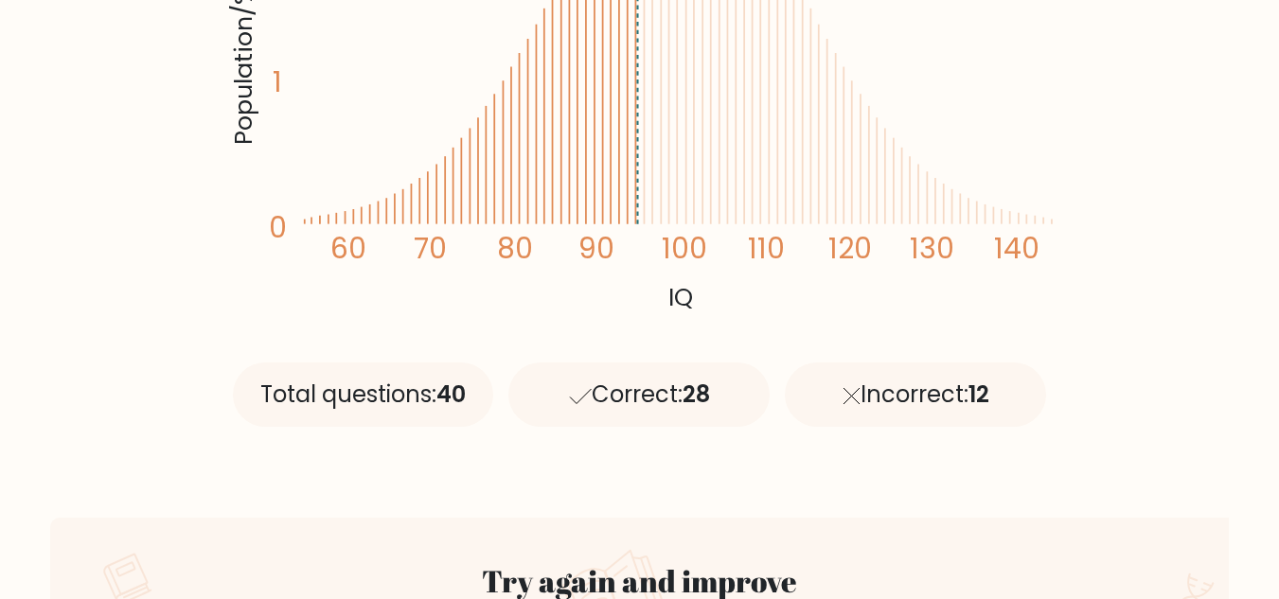
scroll to position [612, 0]
